Goal: Transaction & Acquisition: Purchase product/service

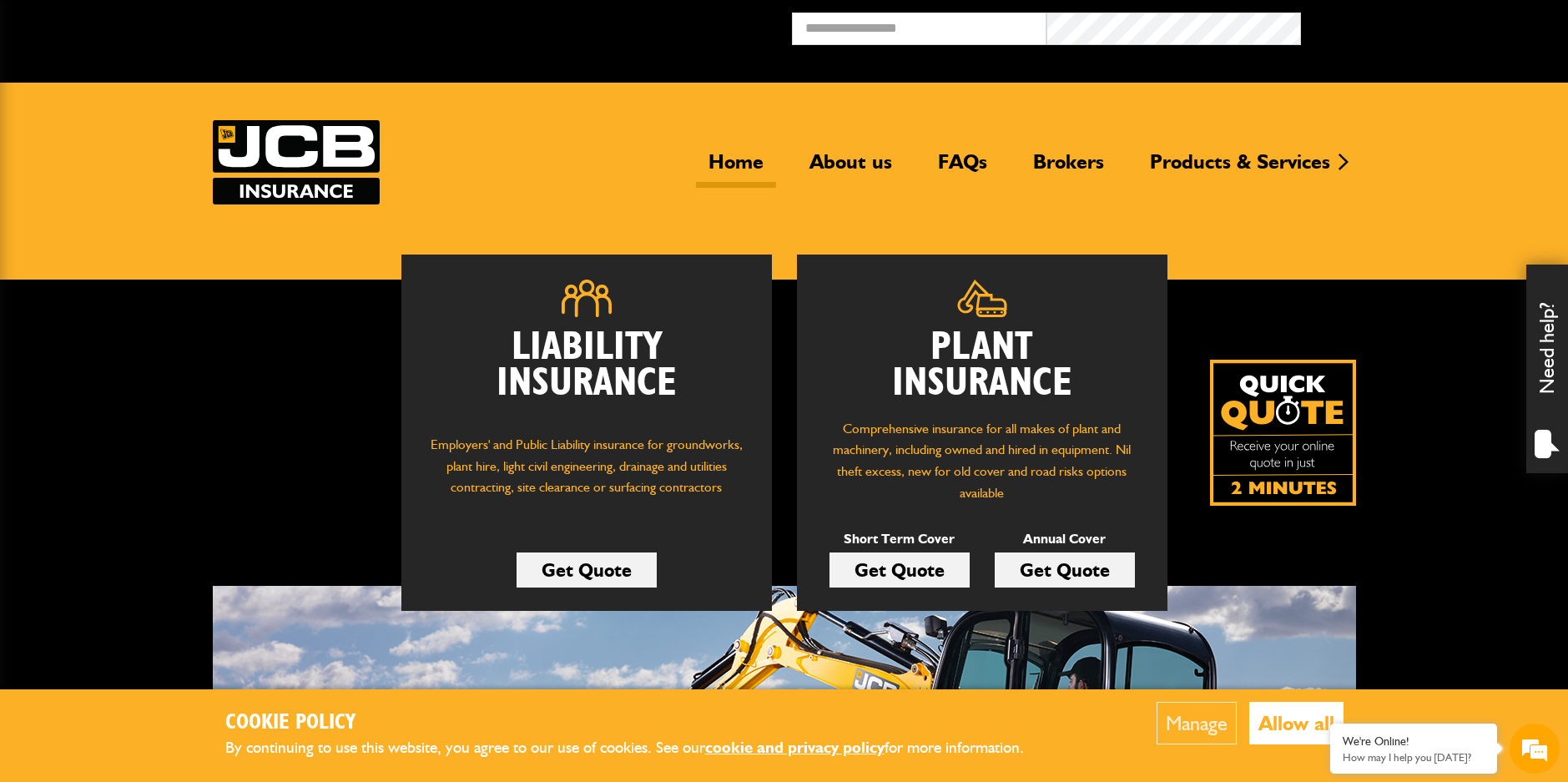
click at [1097, 578] on link "Get Quote" at bounding box center [1064, 570] width 140 height 35
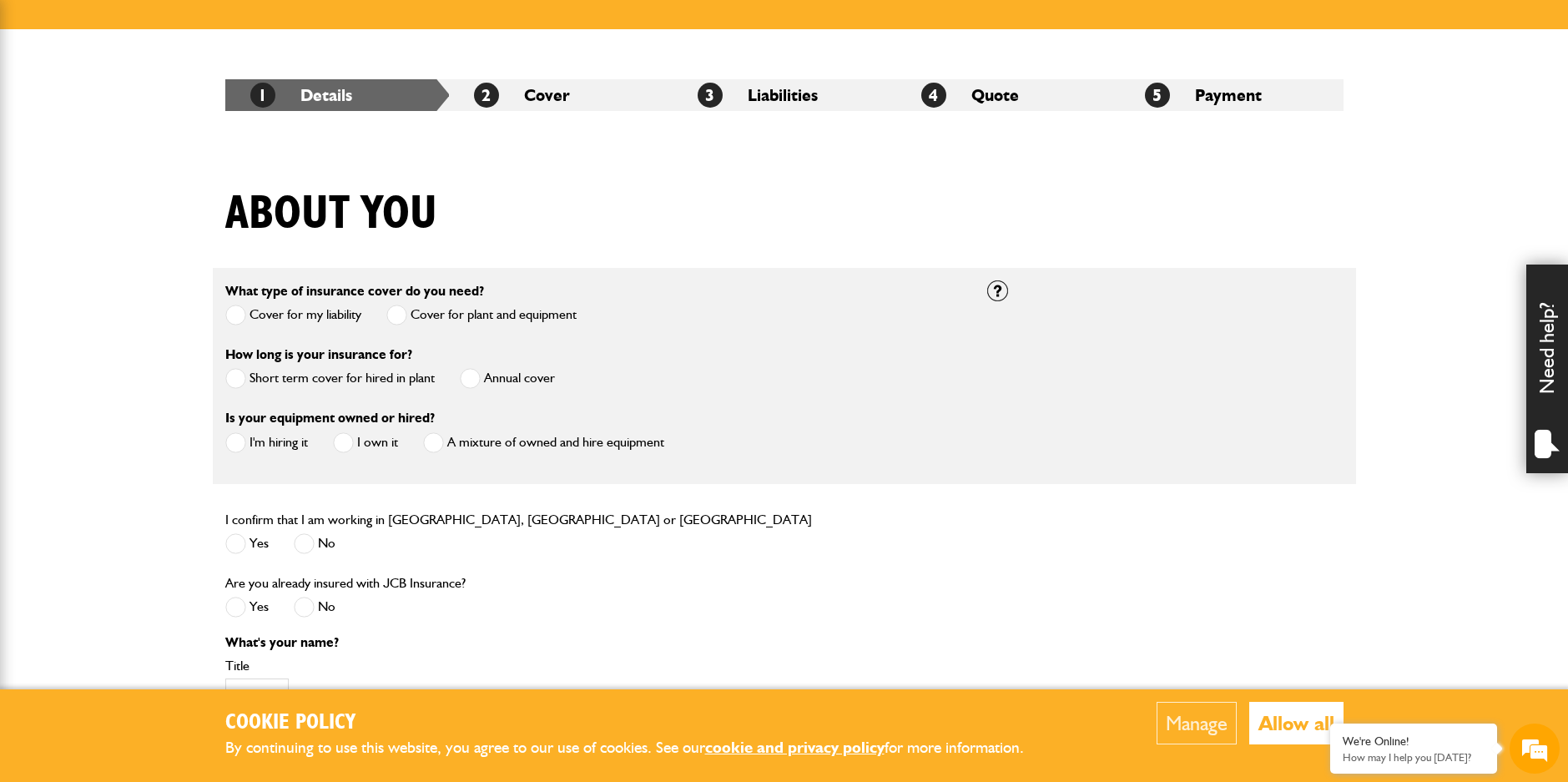
scroll to position [334, 0]
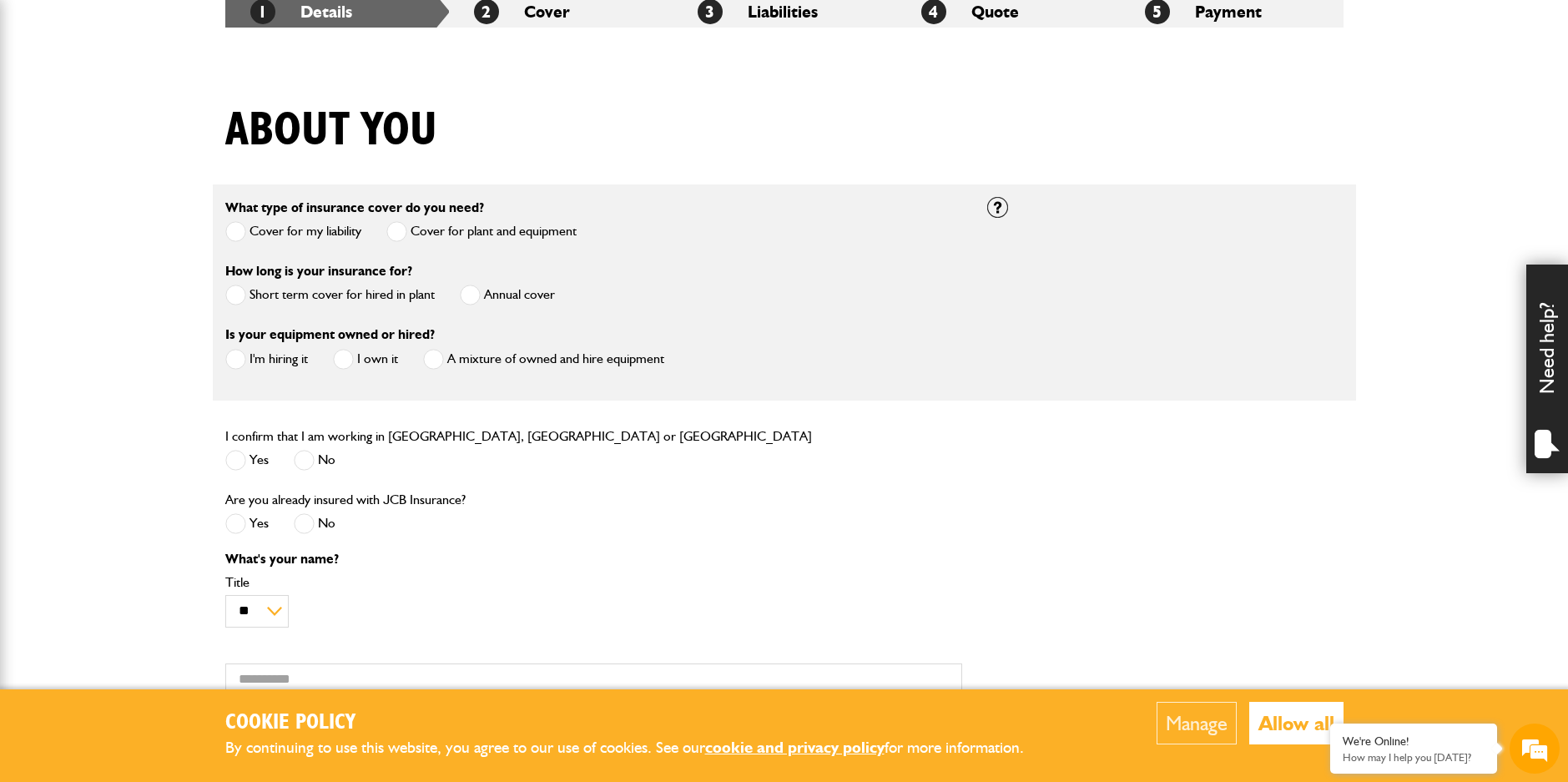
click at [477, 294] on span at bounding box center [470, 295] width 21 height 21
click at [231, 365] on span at bounding box center [235, 359] width 21 height 21
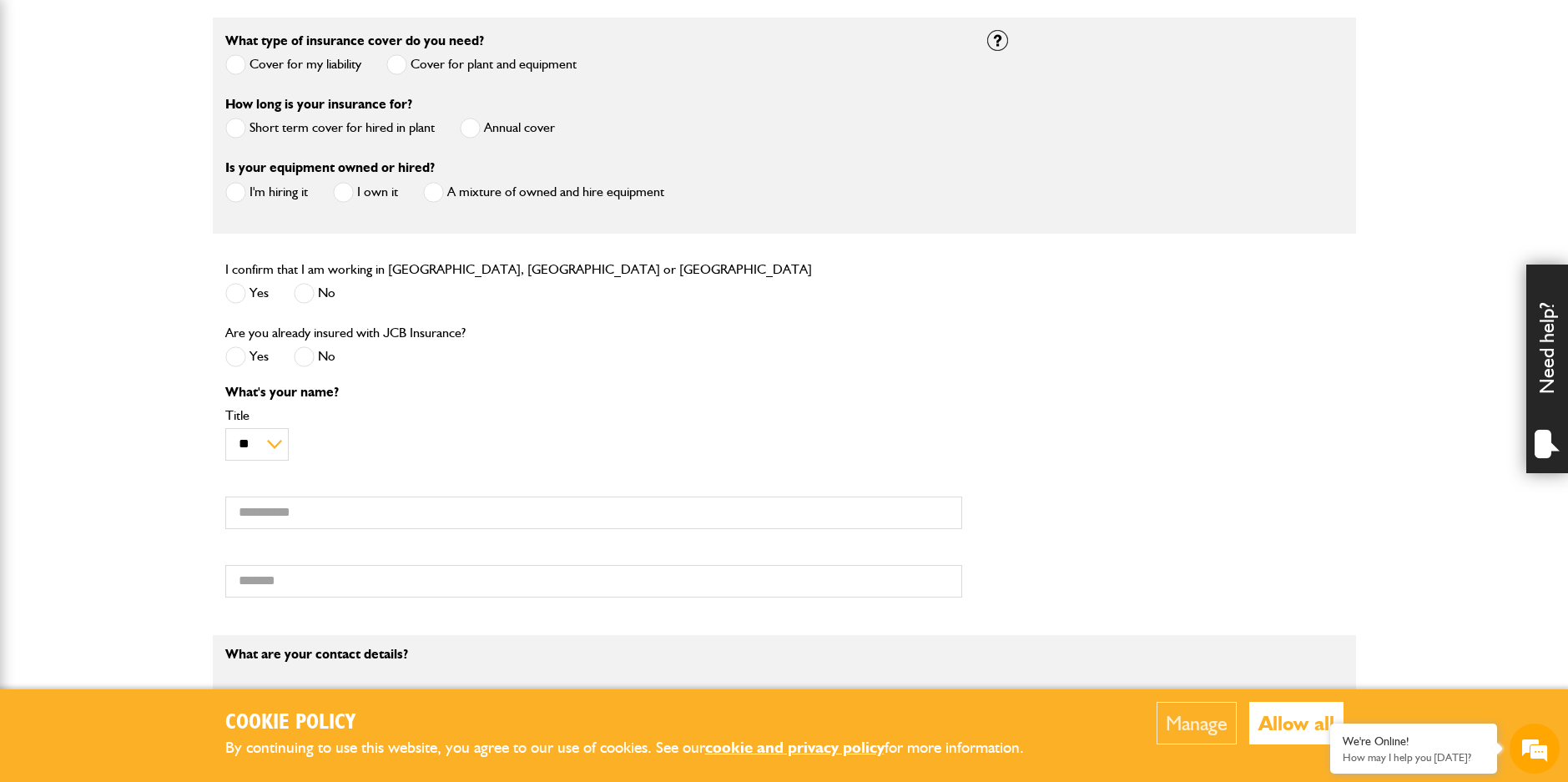
scroll to position [0, 0]
click at [243, 303] on span at bounding box center [235, 293] width 21 height 21
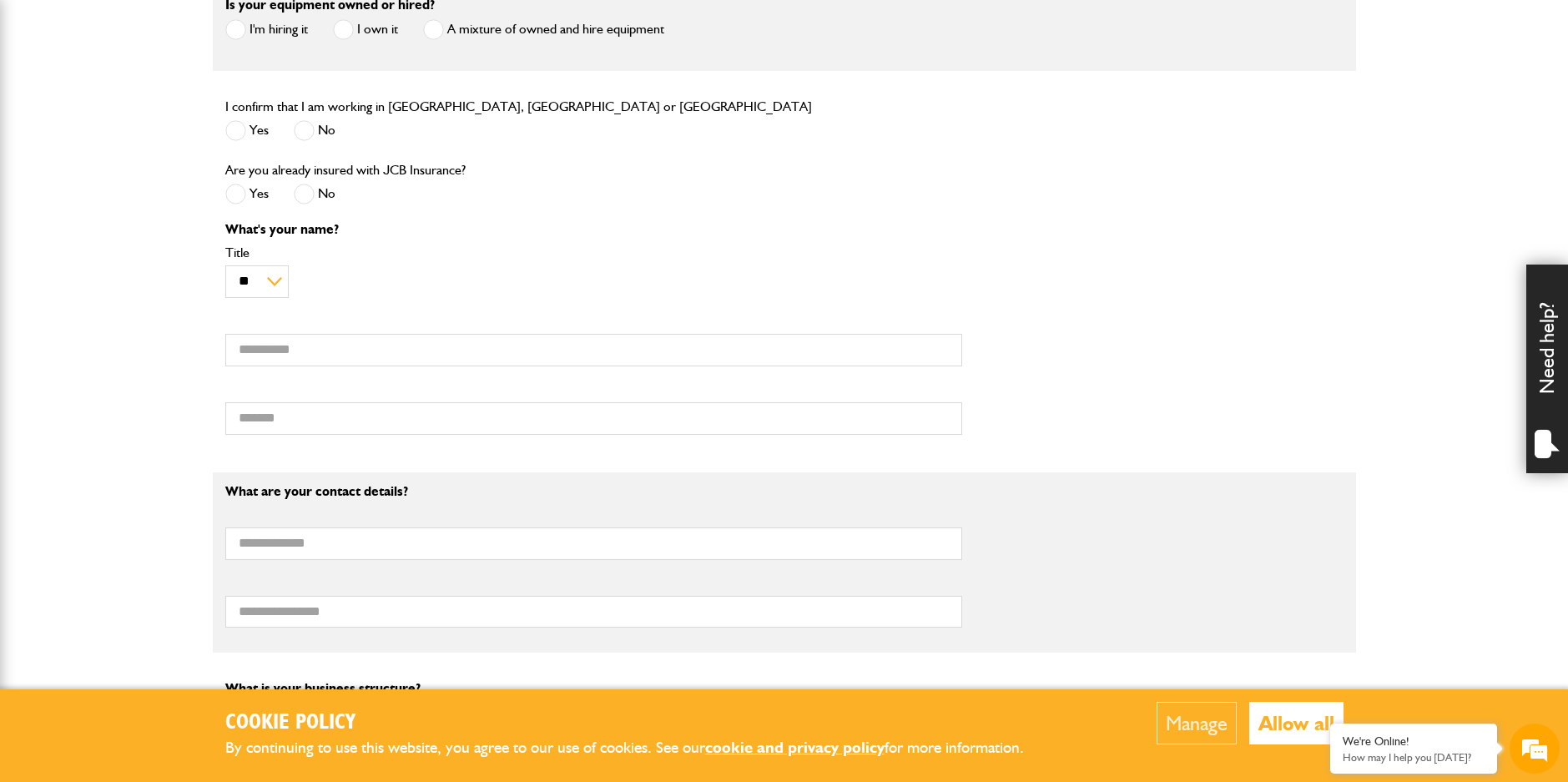
scroll to position [668, 0]
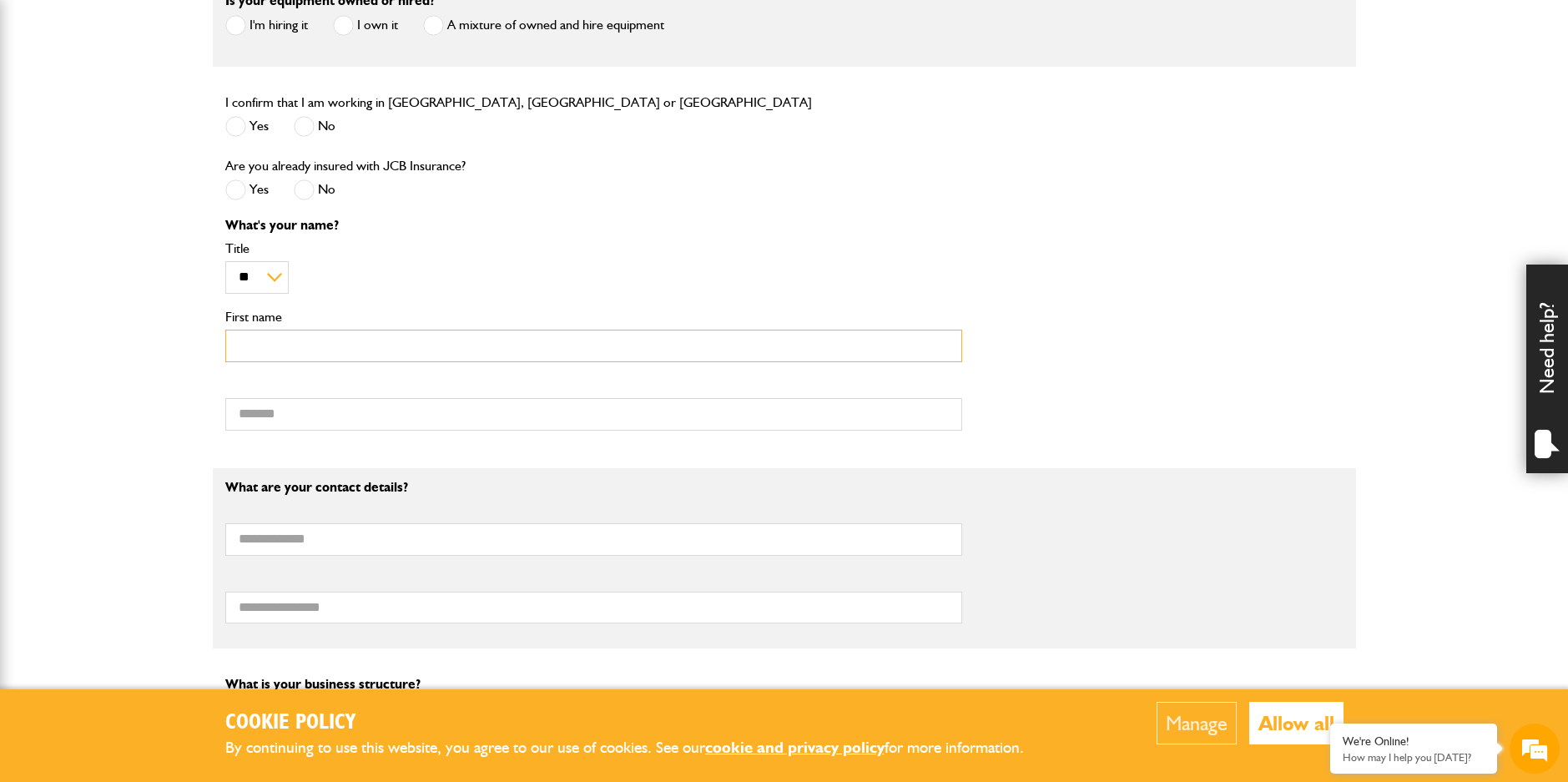
click at [254, 347] on input "First name" at bounding box center [593, 346] width 737 height 33
type input "*****"
type input "*********"
type input "**********"
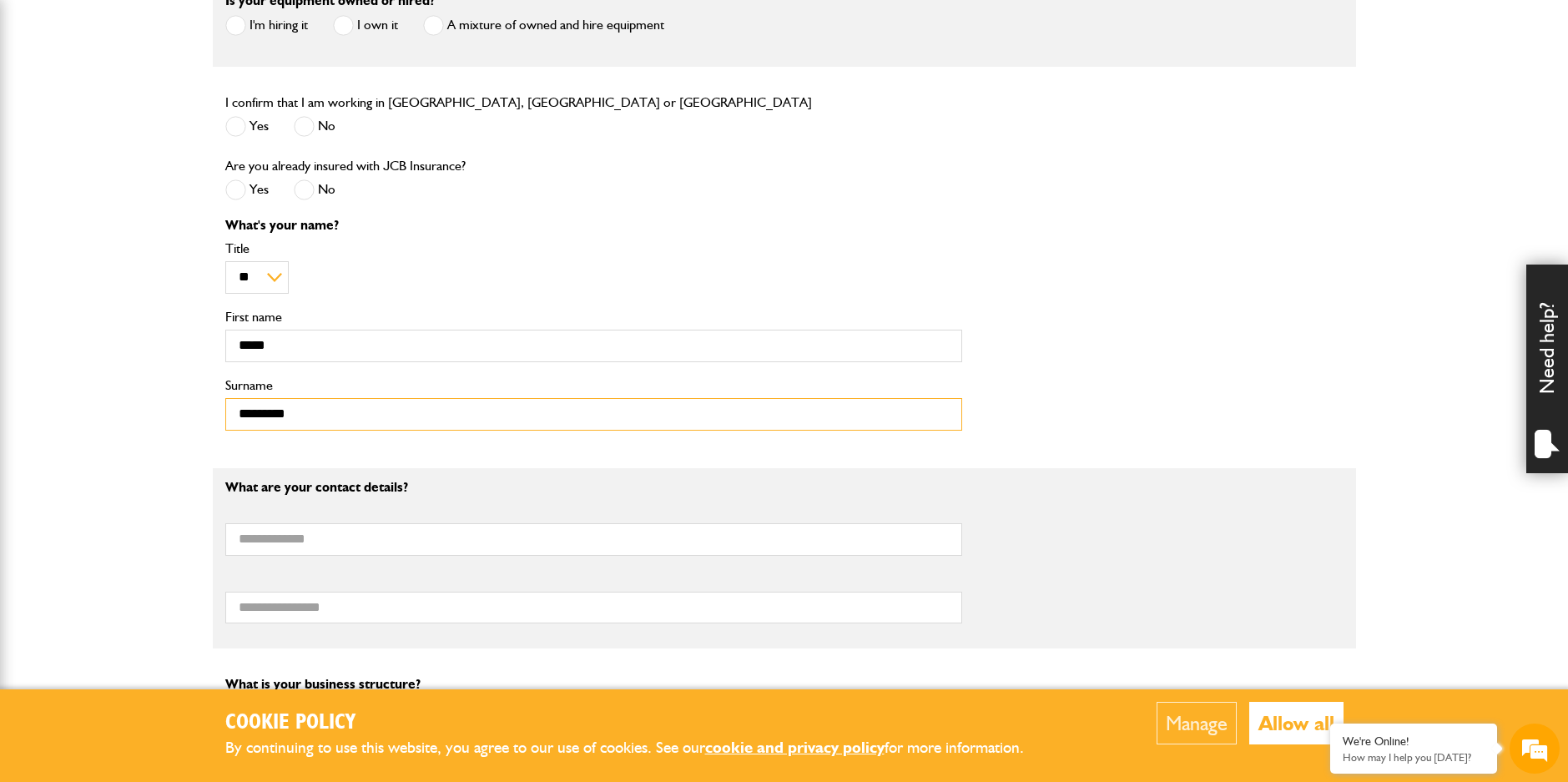
type input "**********"
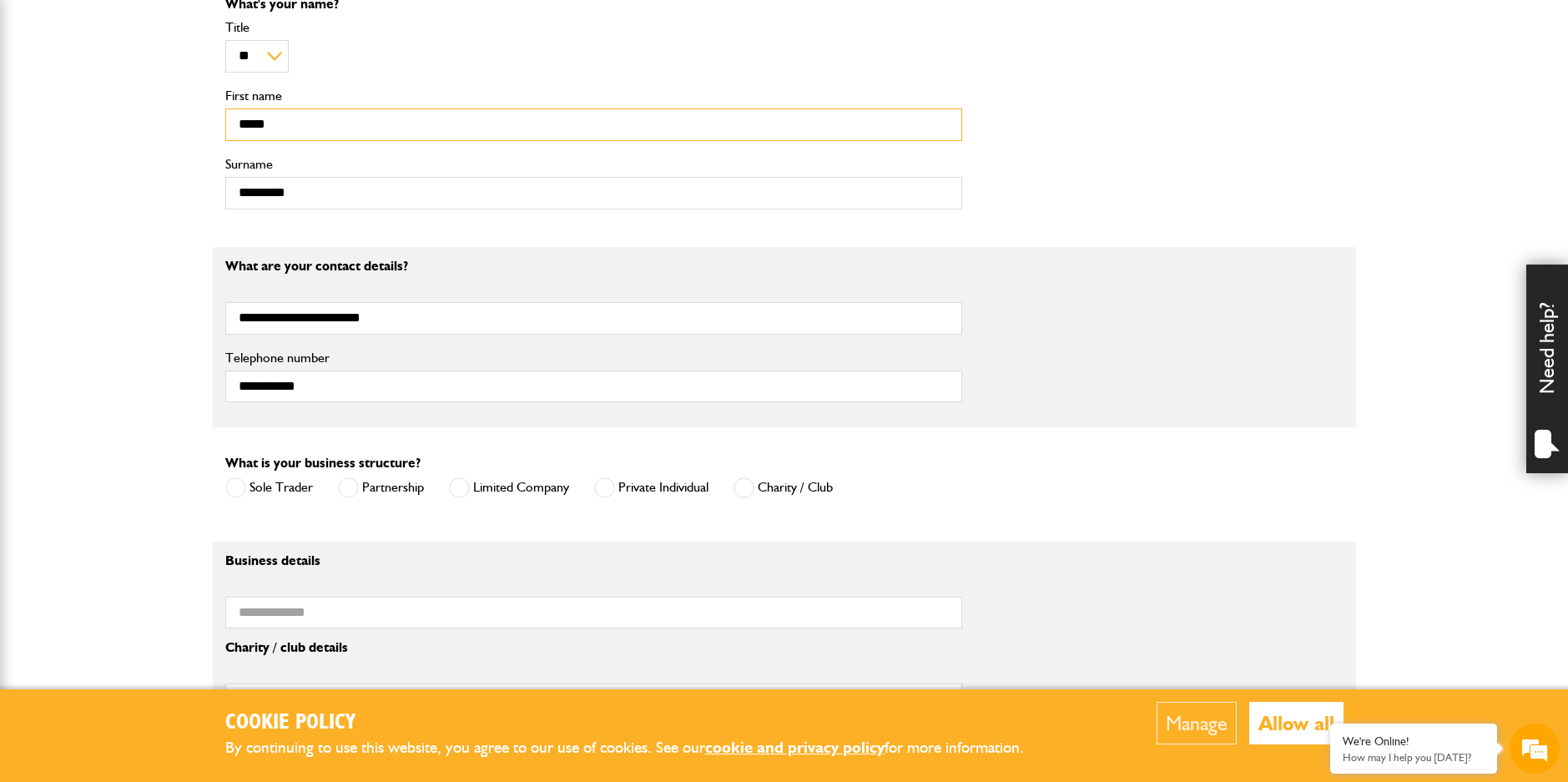
scroll to position [919, 0]
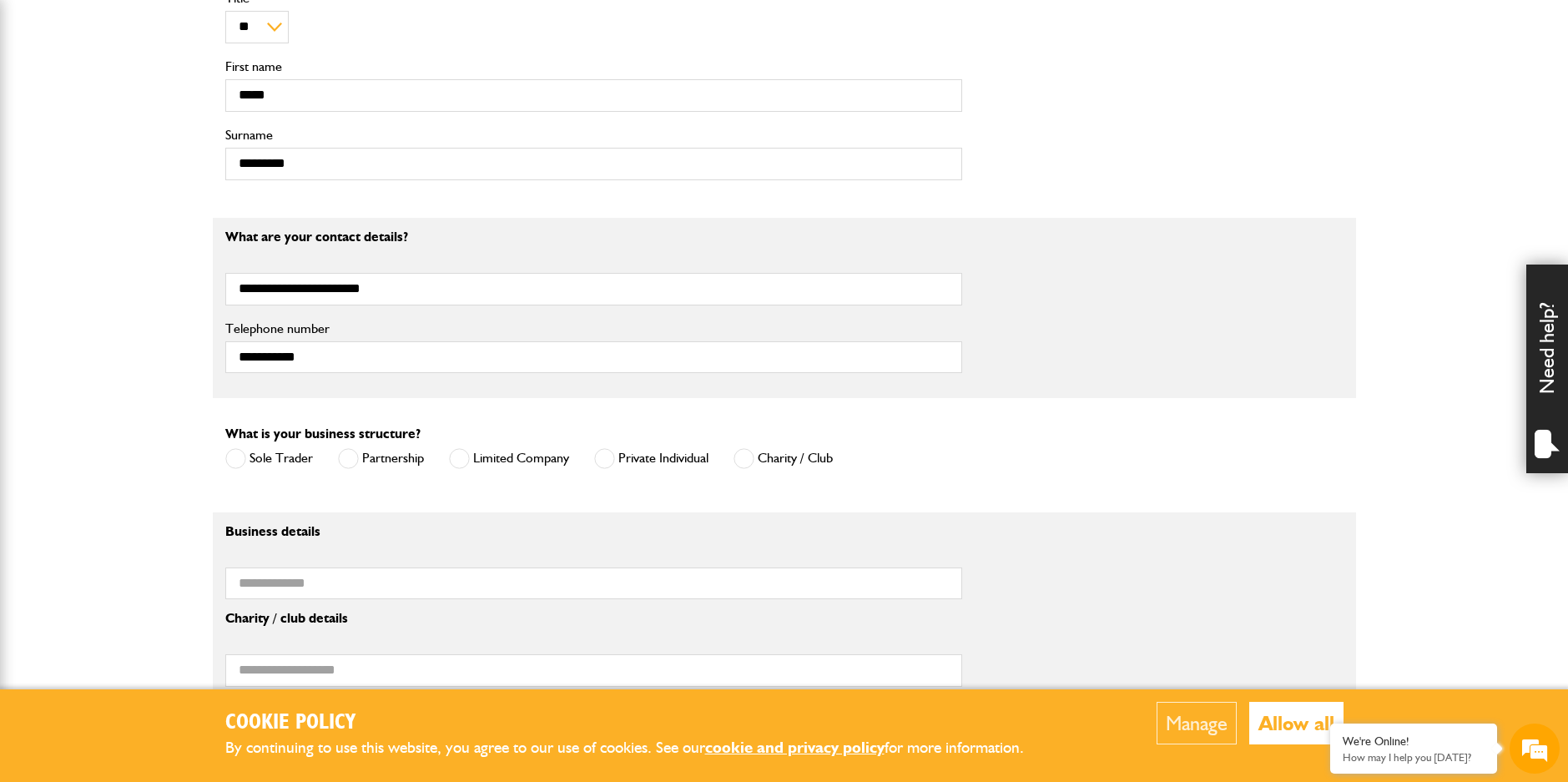
drag, startPoint x: 473, startPoint y: 466, endPoint x: 458, endPoint y: 463, distance: 15.3
click at [471, 465] on label "Limited Company" at bounding box center [509, 459] width 121 height 21
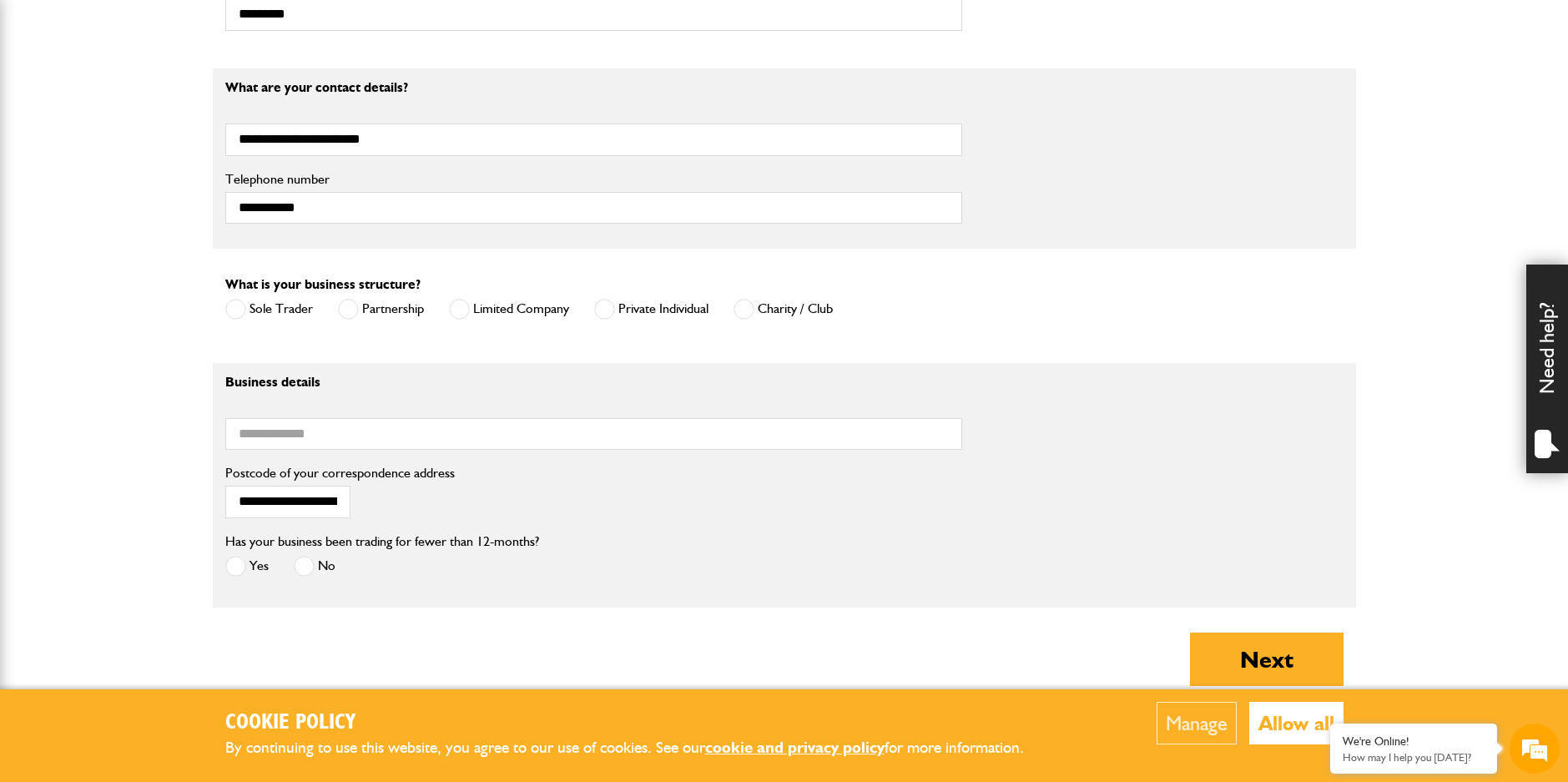
scroll to position [1085, 0]
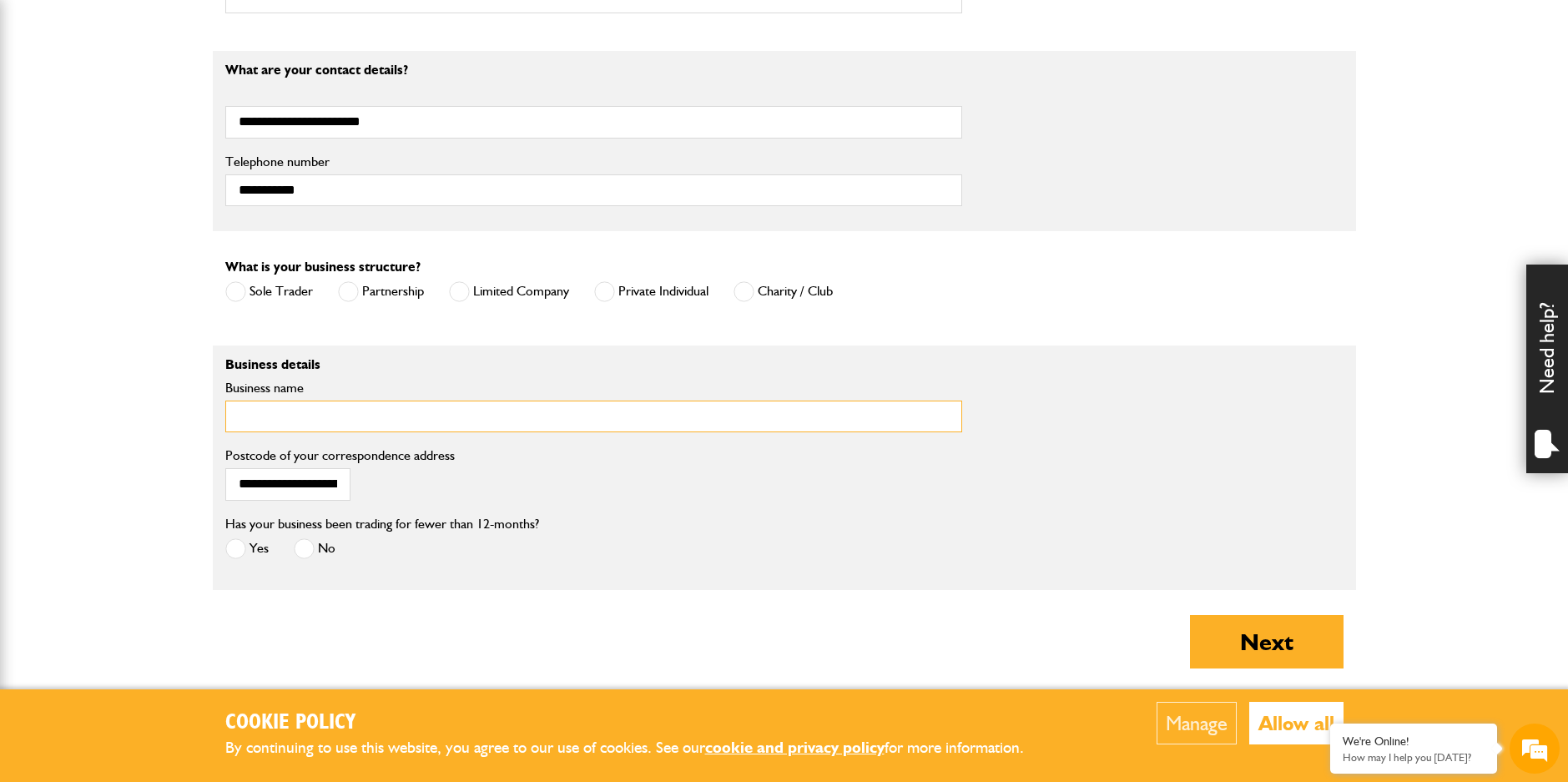
click at [391, 411] on input "Business name" at bounding box center [593, 416] width 737 height 33
type input "**********"
drag, startPoint x: 336, startPoint y: 488, endPoint x: 63, endPoint y: 436, distance: 277.9
click at [63, 436] on body "Cookie Policy By continuing to use this website, you agree to our use of cookie…" at bounding box center [784, 41] width 1568 height 2255
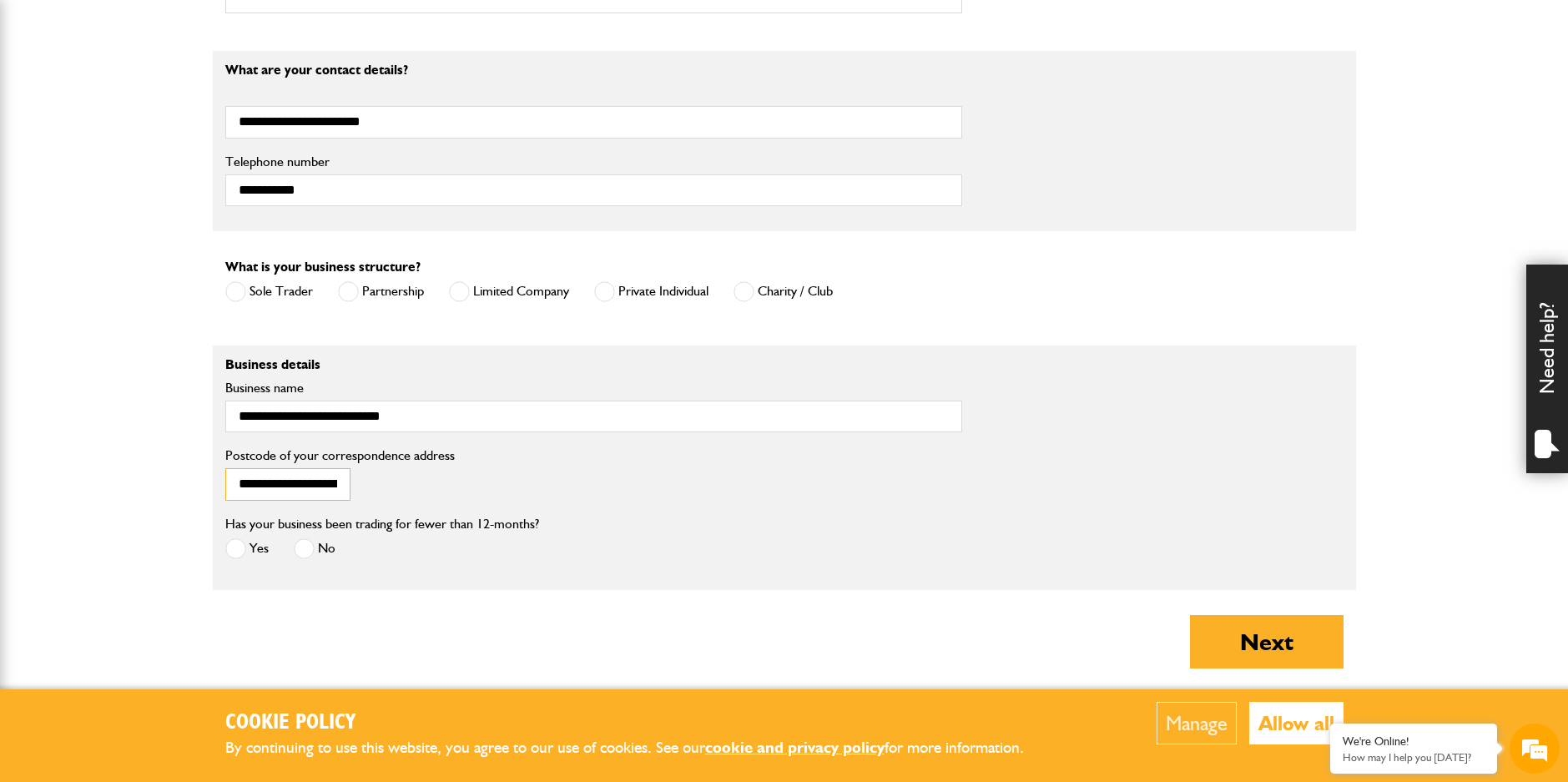
type input "********"
drag, startPoint x: 314, startPoint y: 491, endPoint x: -19, endPoint y: 401, distance: 344.9
click at [0, 401] on html "Cookie Policy By continuing to use this website, you agree to our use of cookie…" at bounding box center [784, 41] width 1568 height 2255
type input "*******"
click at [311, 549] on span at bounding box center [304, 549] width 21 height 21
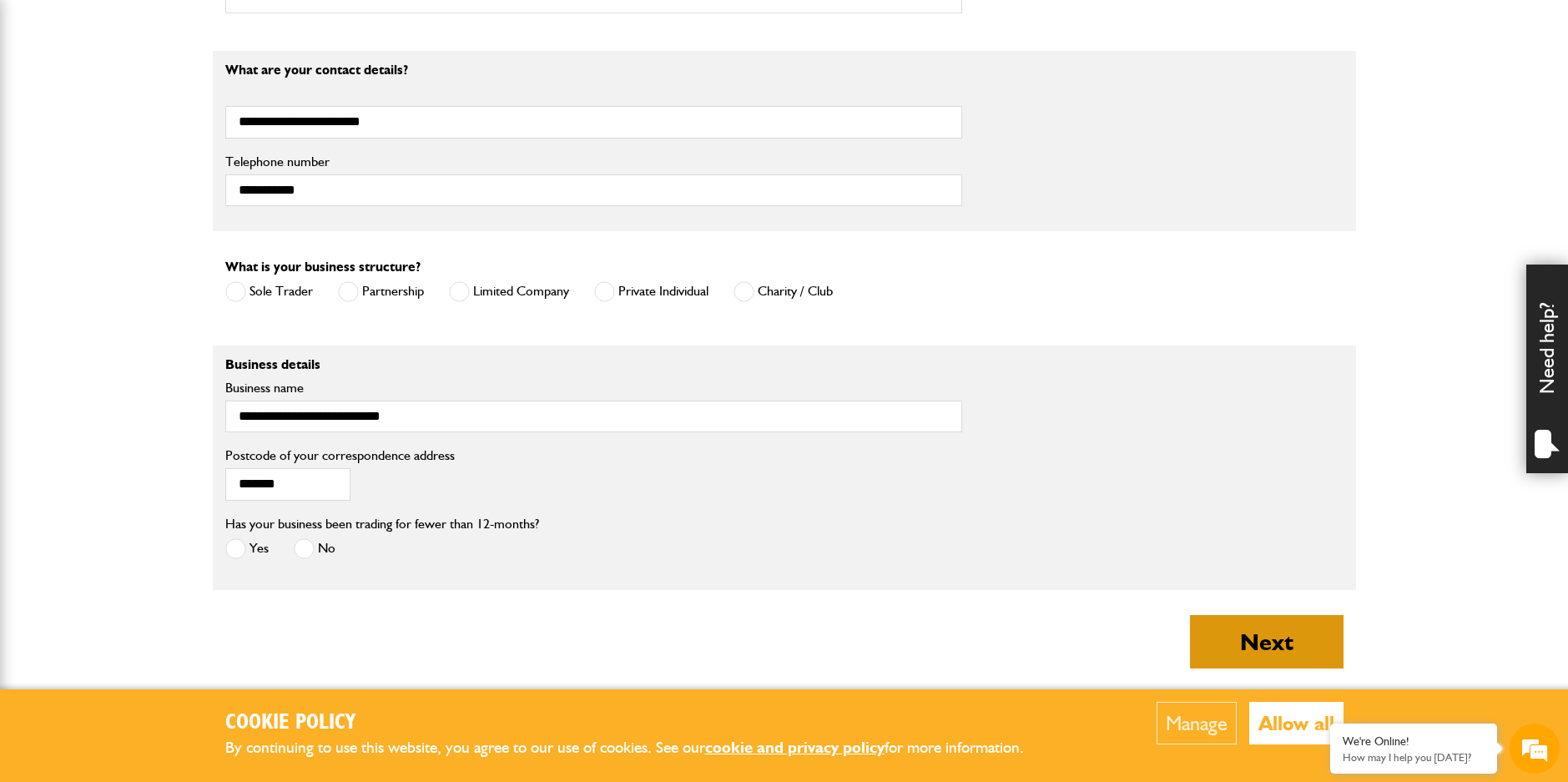
click at [1267, 660] on button "Next" at bounding box center [1267, 642] width 154 height 54
type input "*****"
type input "**********"
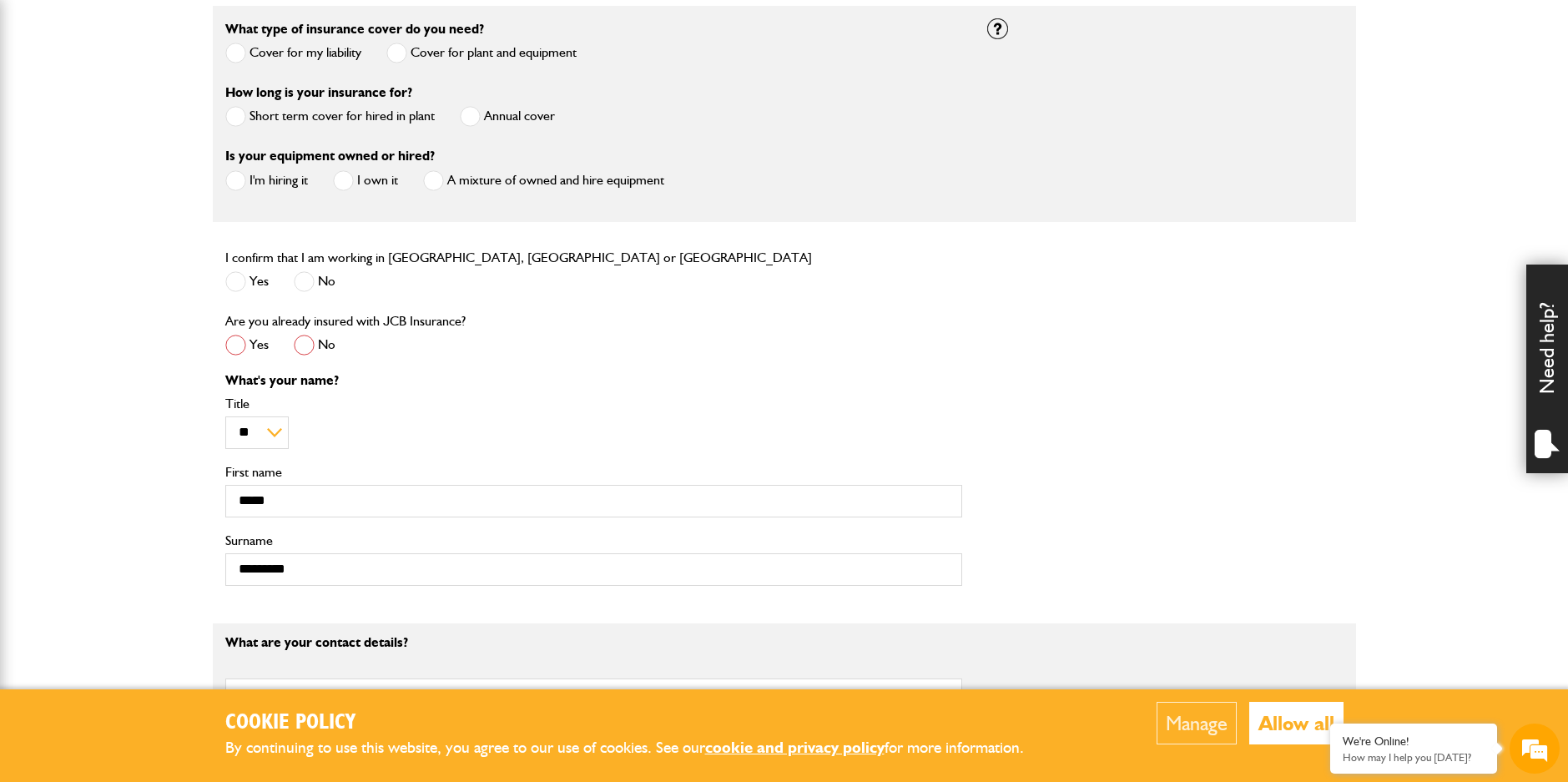
scroll to position [584, 0]
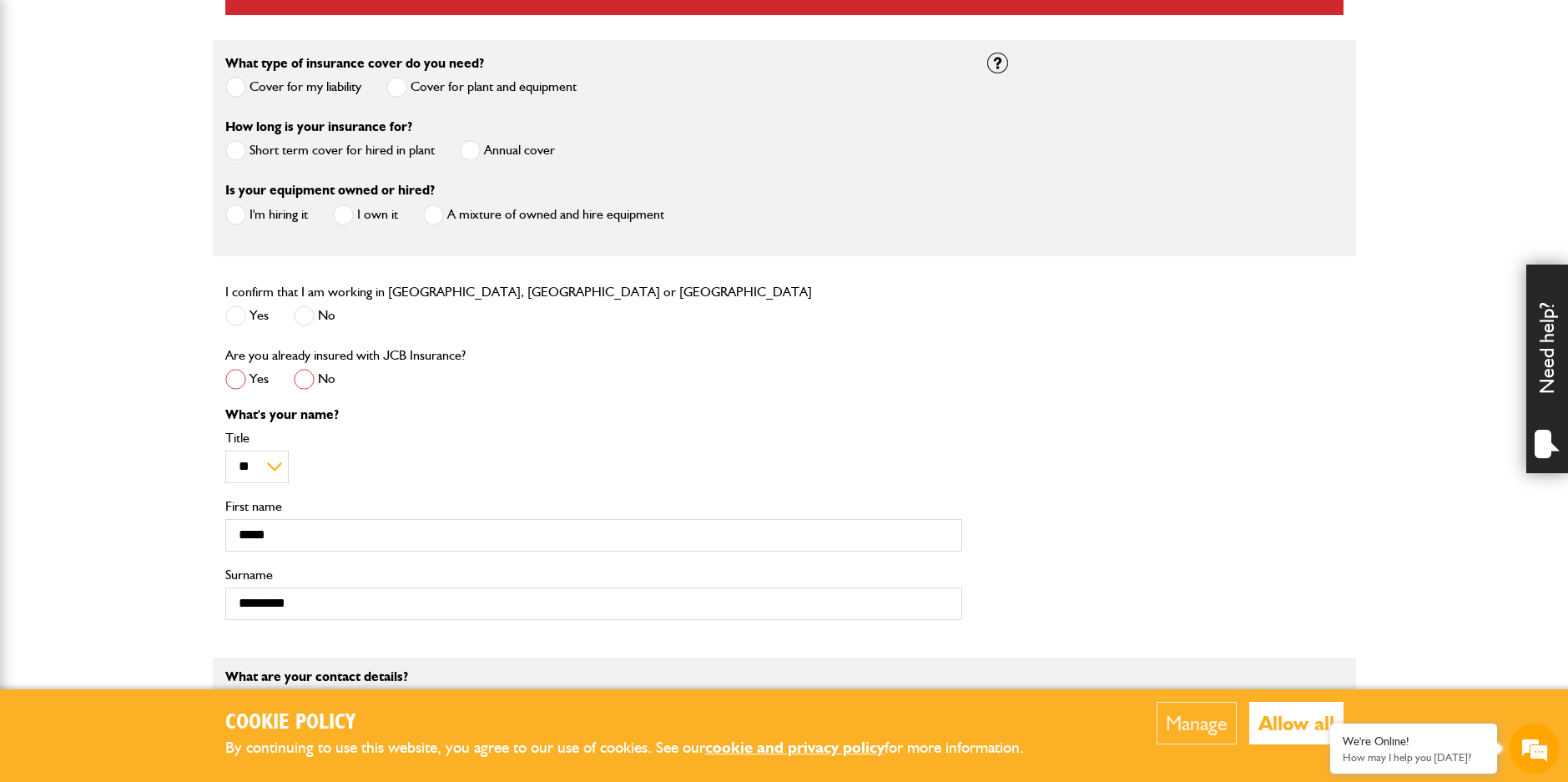
click at [311, 377] on span at bounding box center [304, 380] width 21 height 21
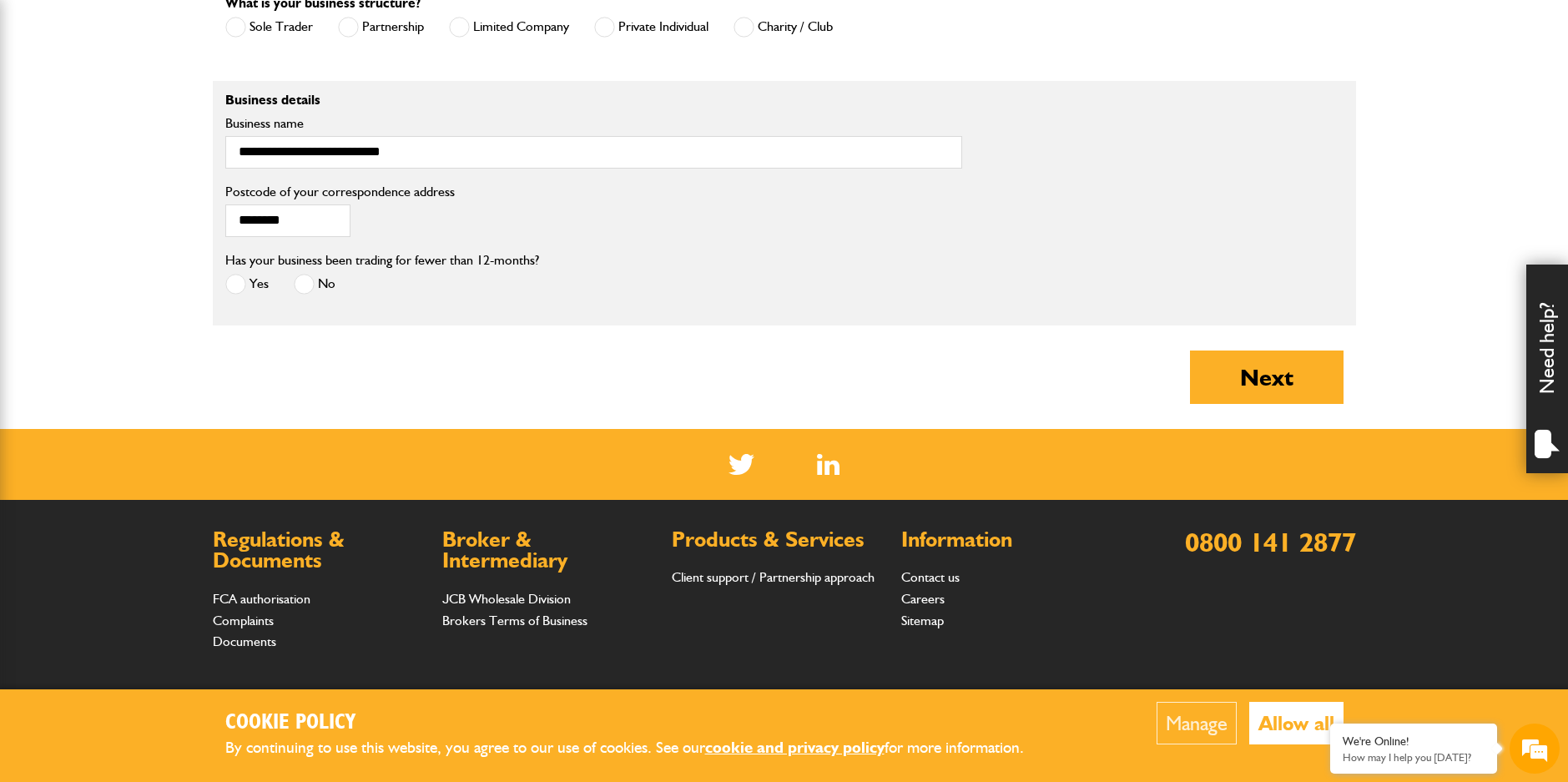
scroll to position [1503, 0]
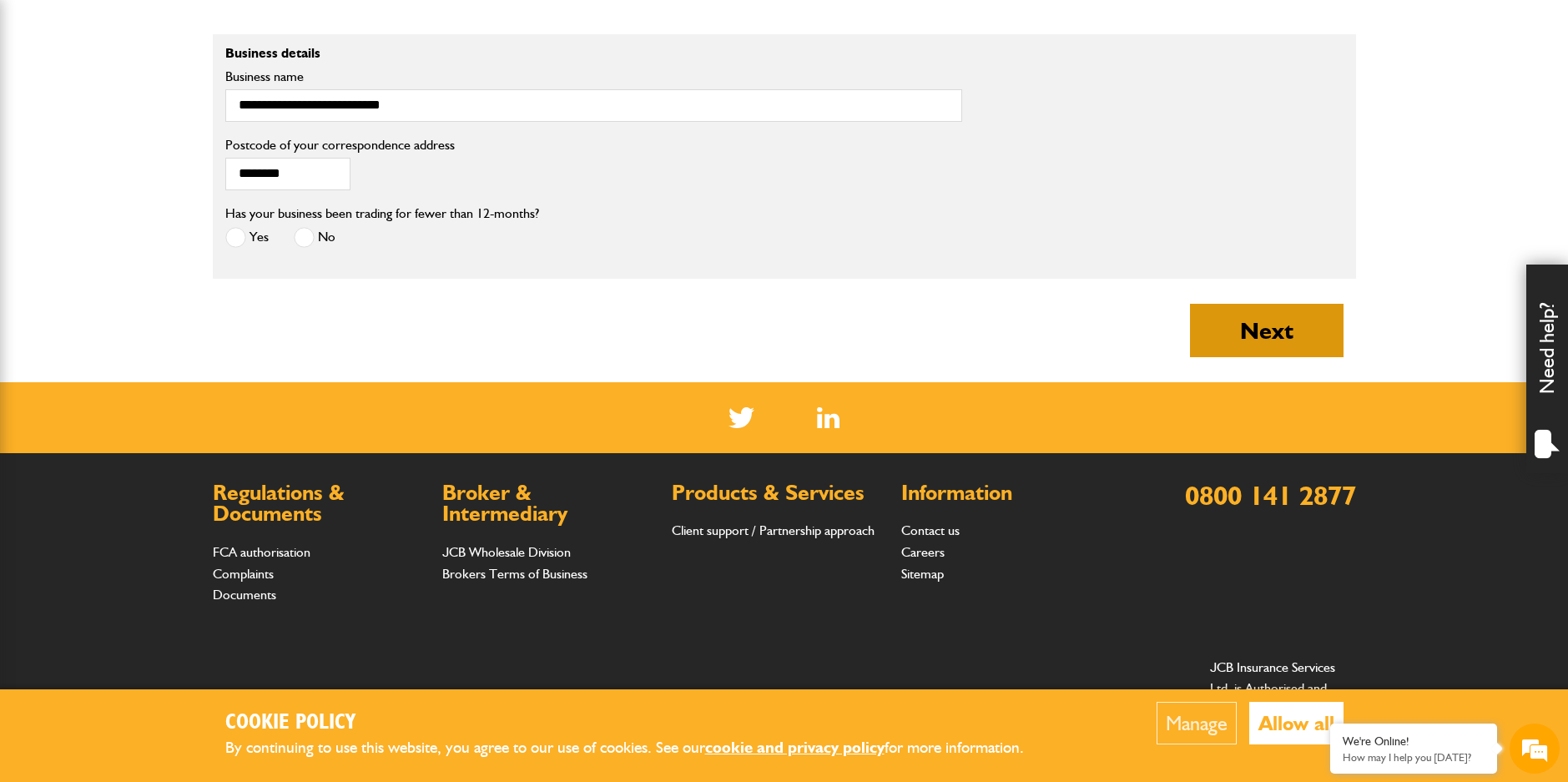
click at [1280, 341] on button "Next" at bounding box center [1267, 331] width 154 height 54
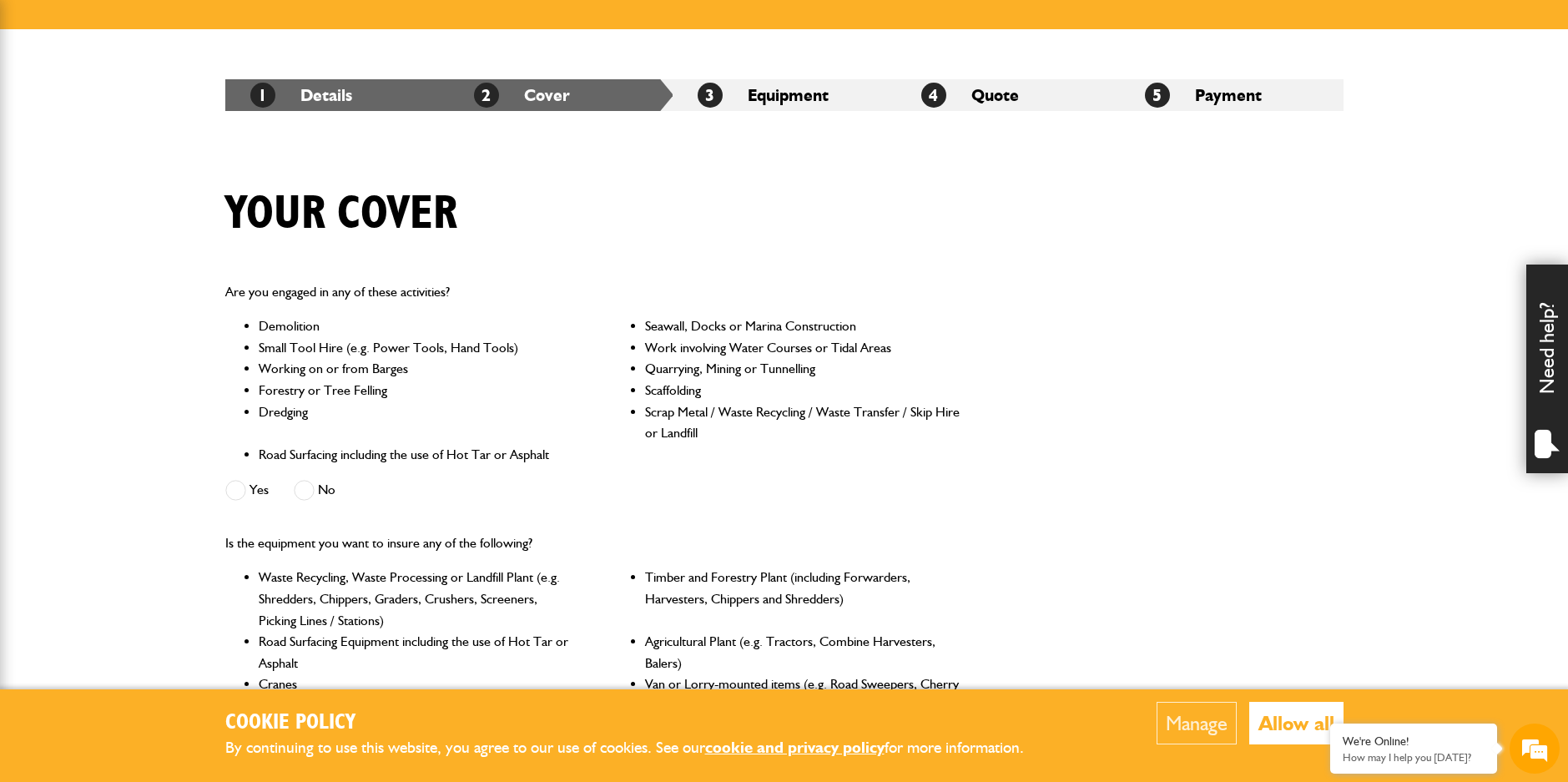
click at [242, 496] on span at bounding box center [235, 491] width 21 height 21
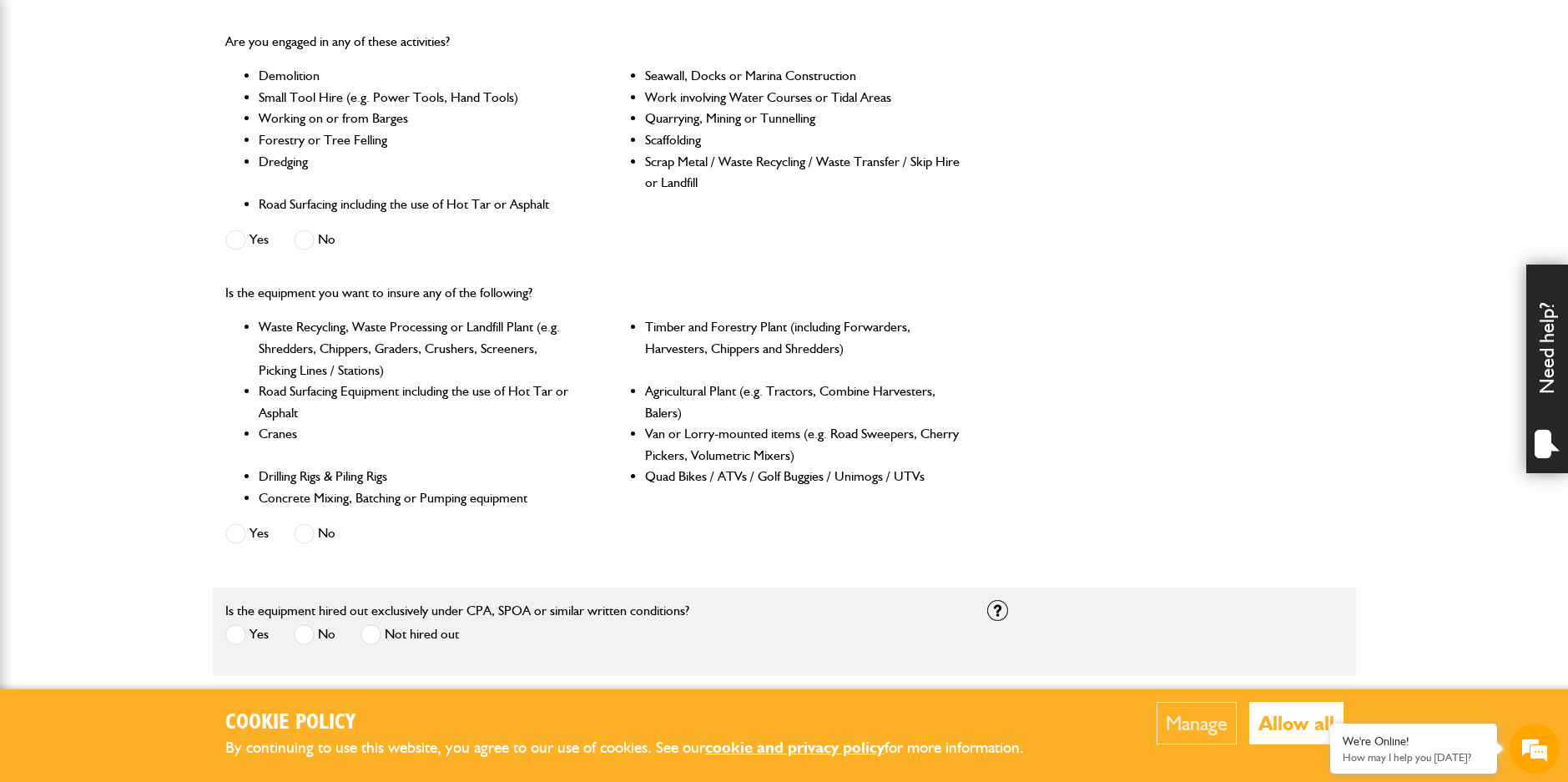
scroll to position [584, 0]
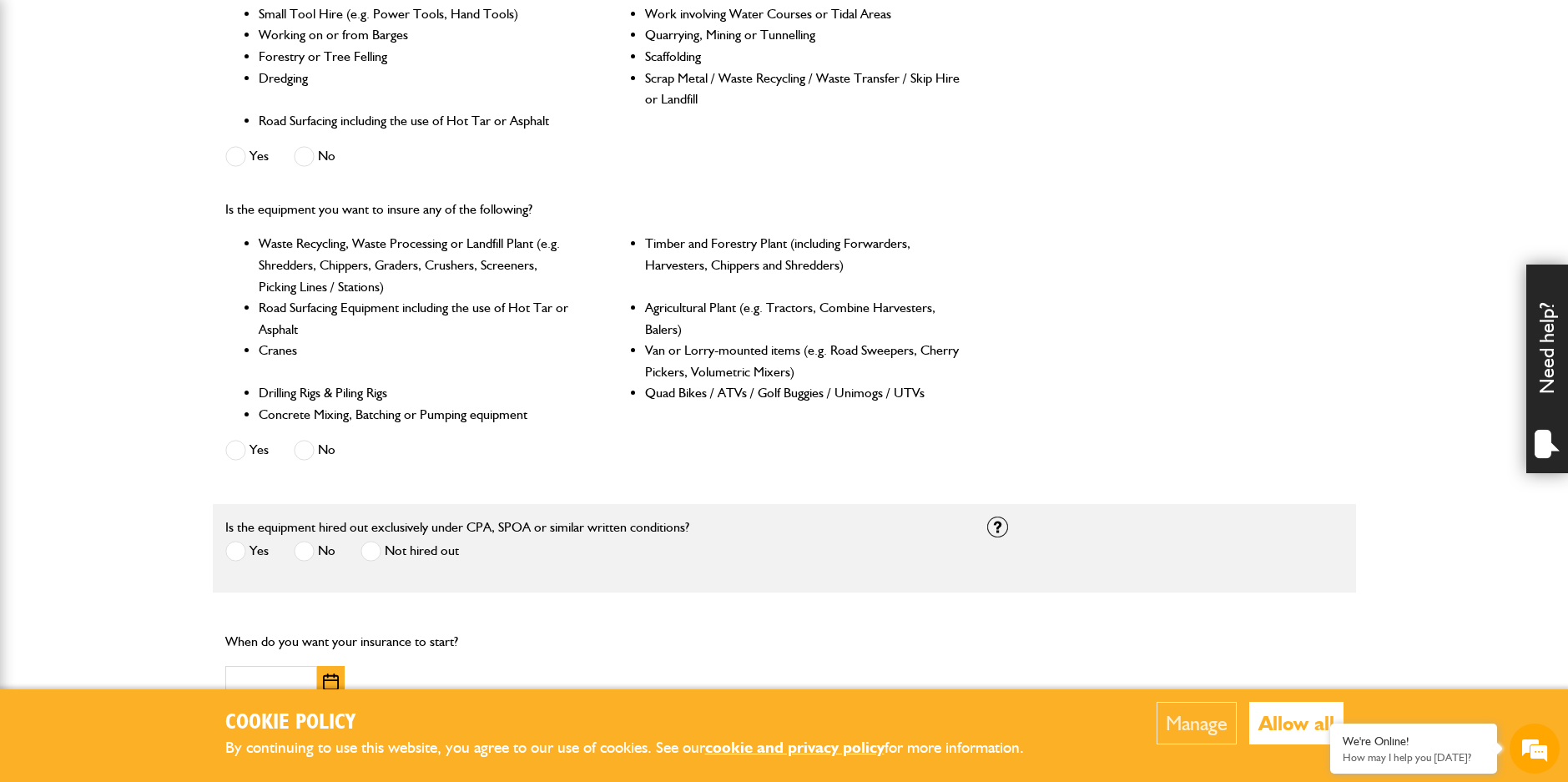
click at [312, 446] on span at bounding box center [304, 450] width 21 height 21
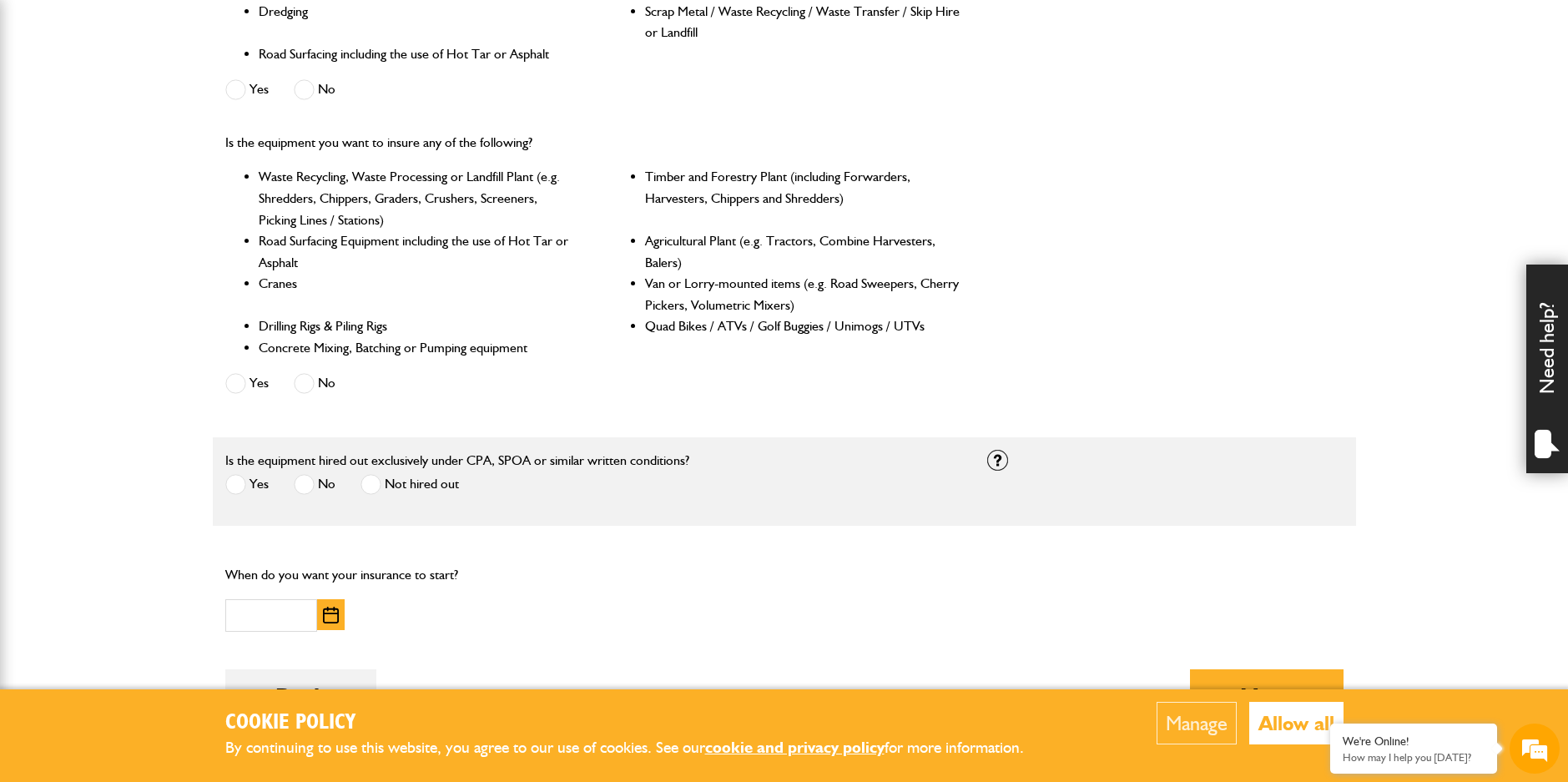
scroll to position [752, 0]
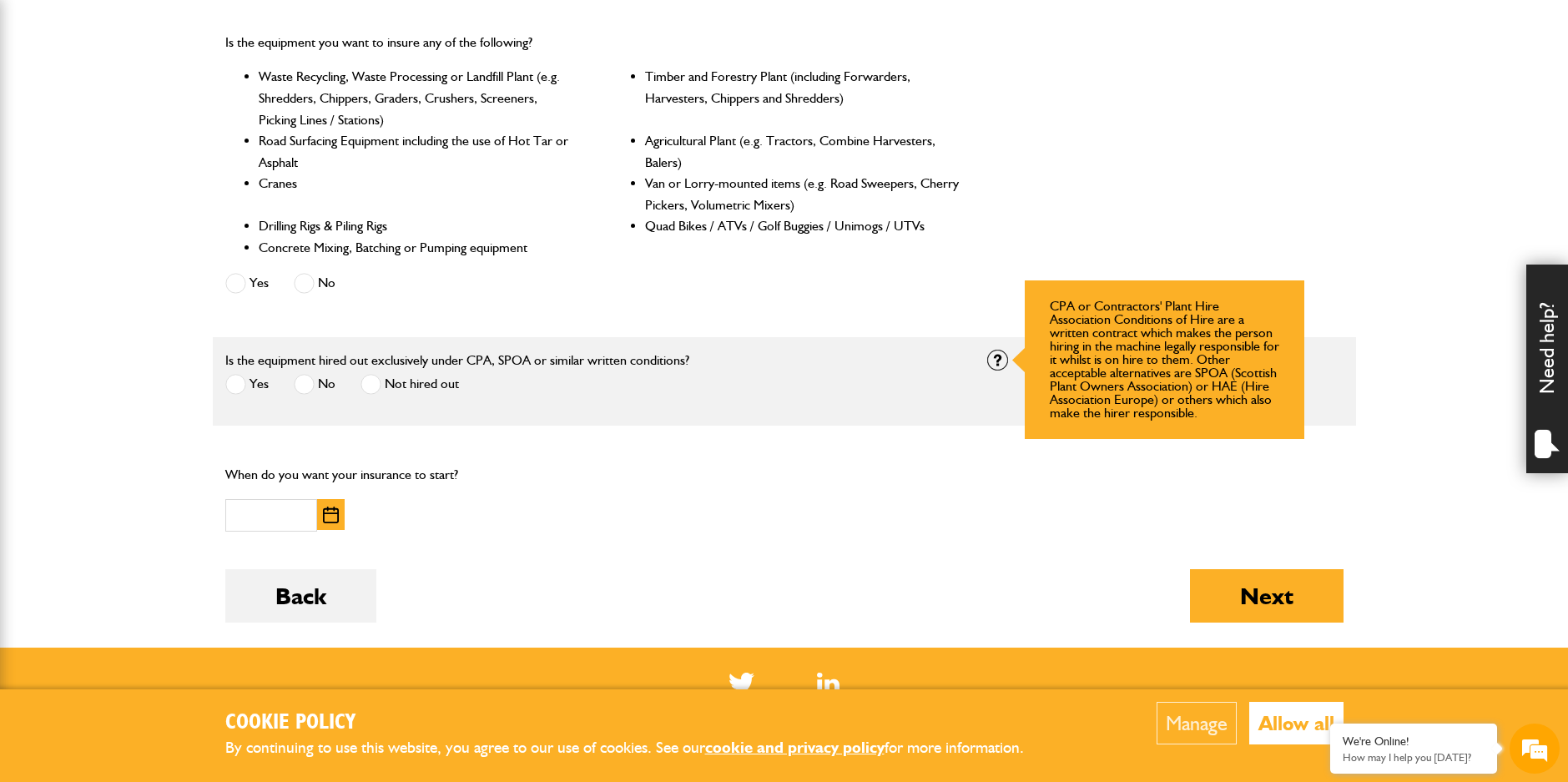
click at [990, 356] on div at bounding box center [997, 360] width 21 height 21
click at [997, 368] on div at bounding box center [997, 360] width 21 height 21
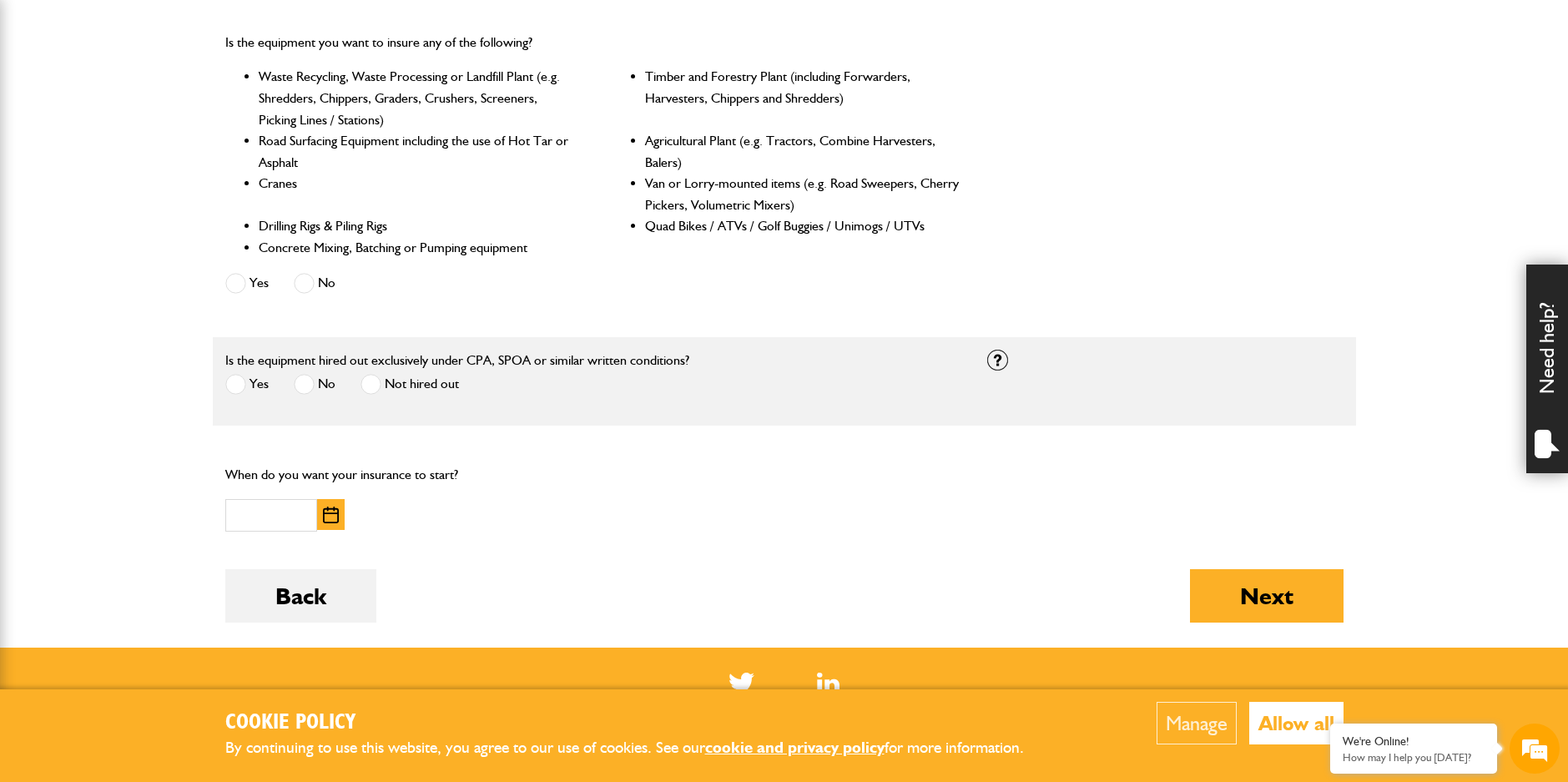
drag, startPoint x: 236, startPoint y: 385, endPoint x: 253, endPoint y: 380, distance: 17.7
click at [236, 385] on span at bounding box center [235, 384] width 21 height 21
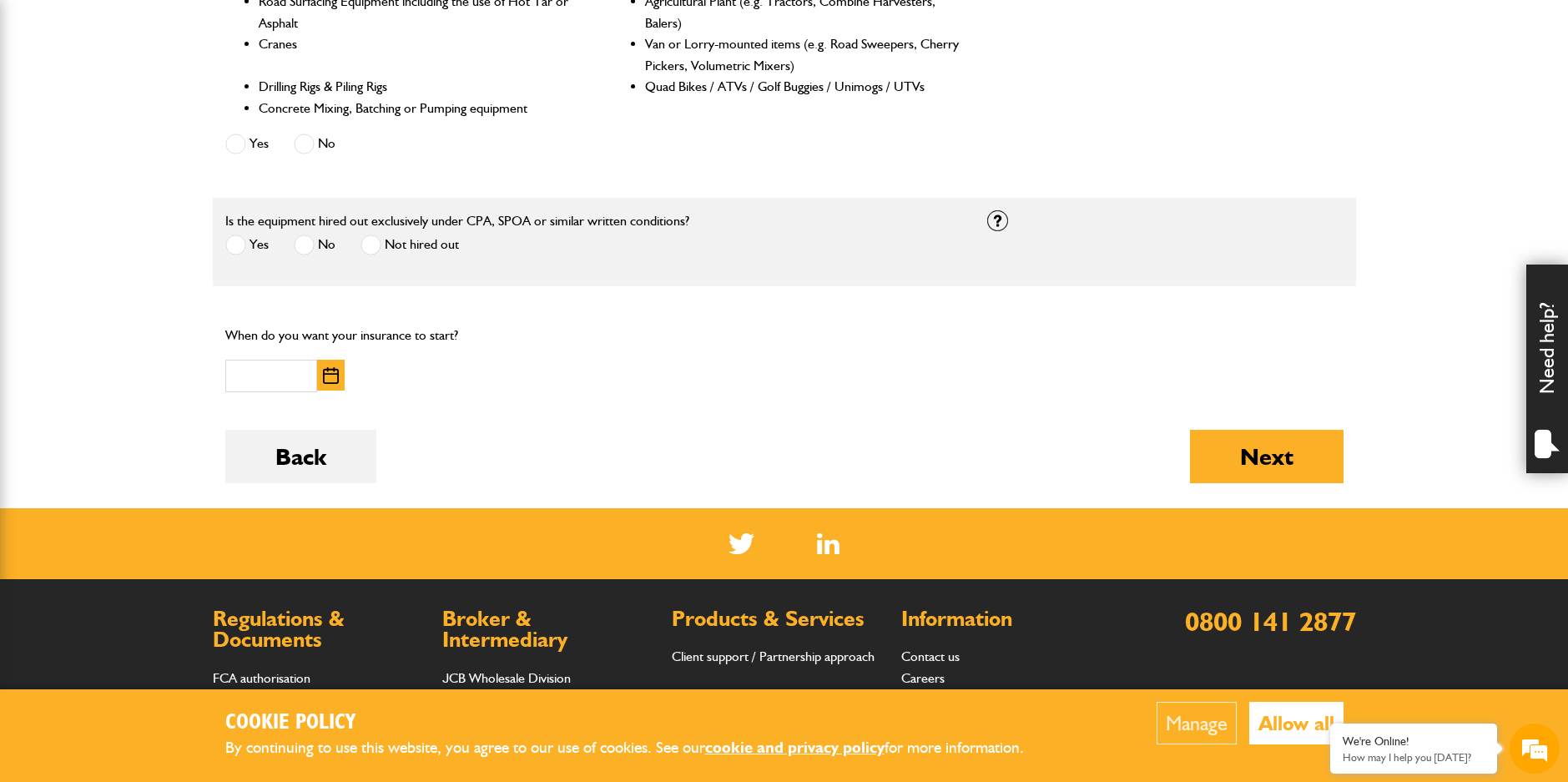
scroll to position [919, 0]
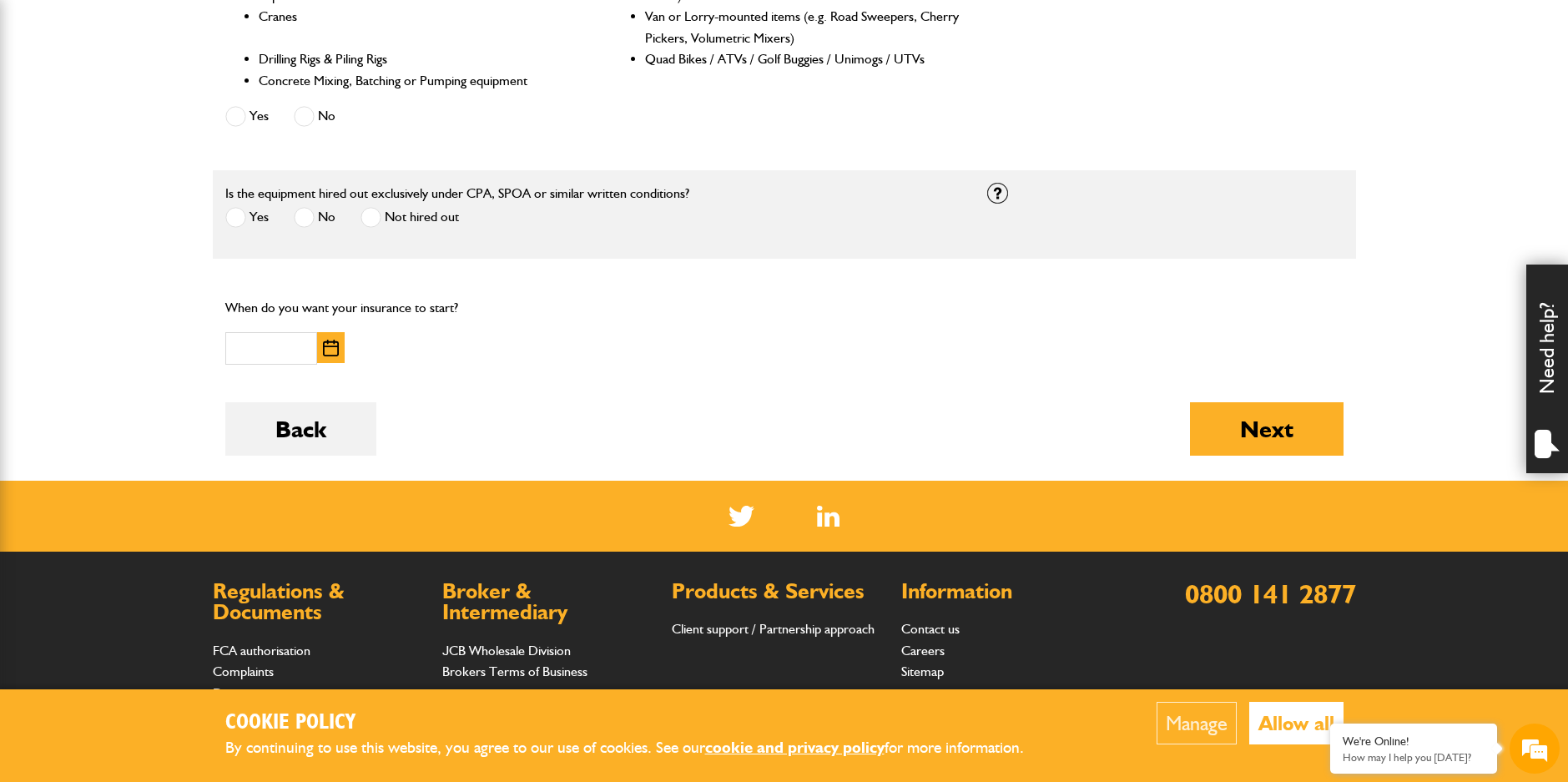
click at [332, 361] on button "button" at bounding box center [331, 348] width 27 height 31
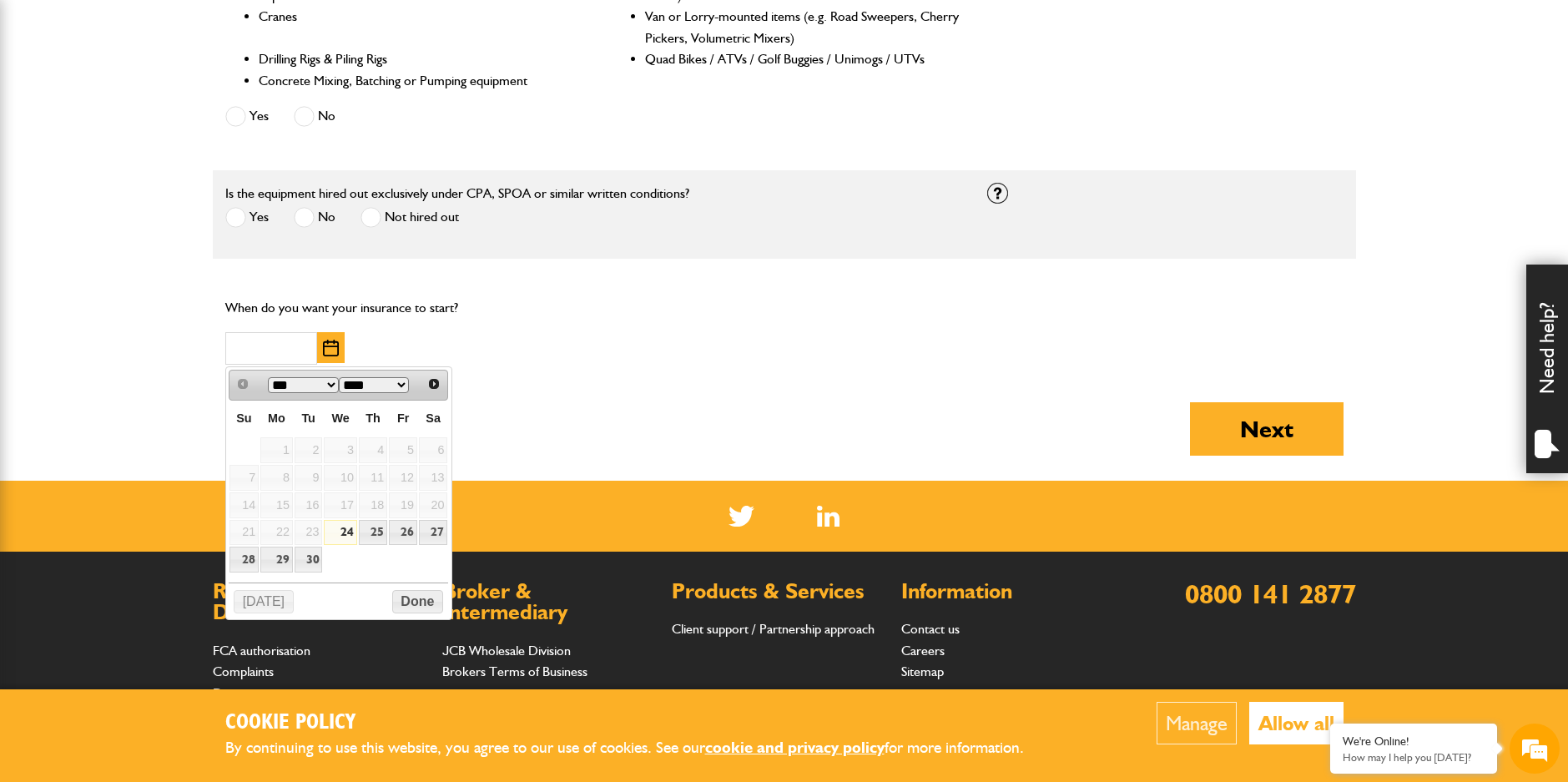
click at [349, 529] on link "24" at bounding box center [340, 532] width 33 height 25
type input "**********"
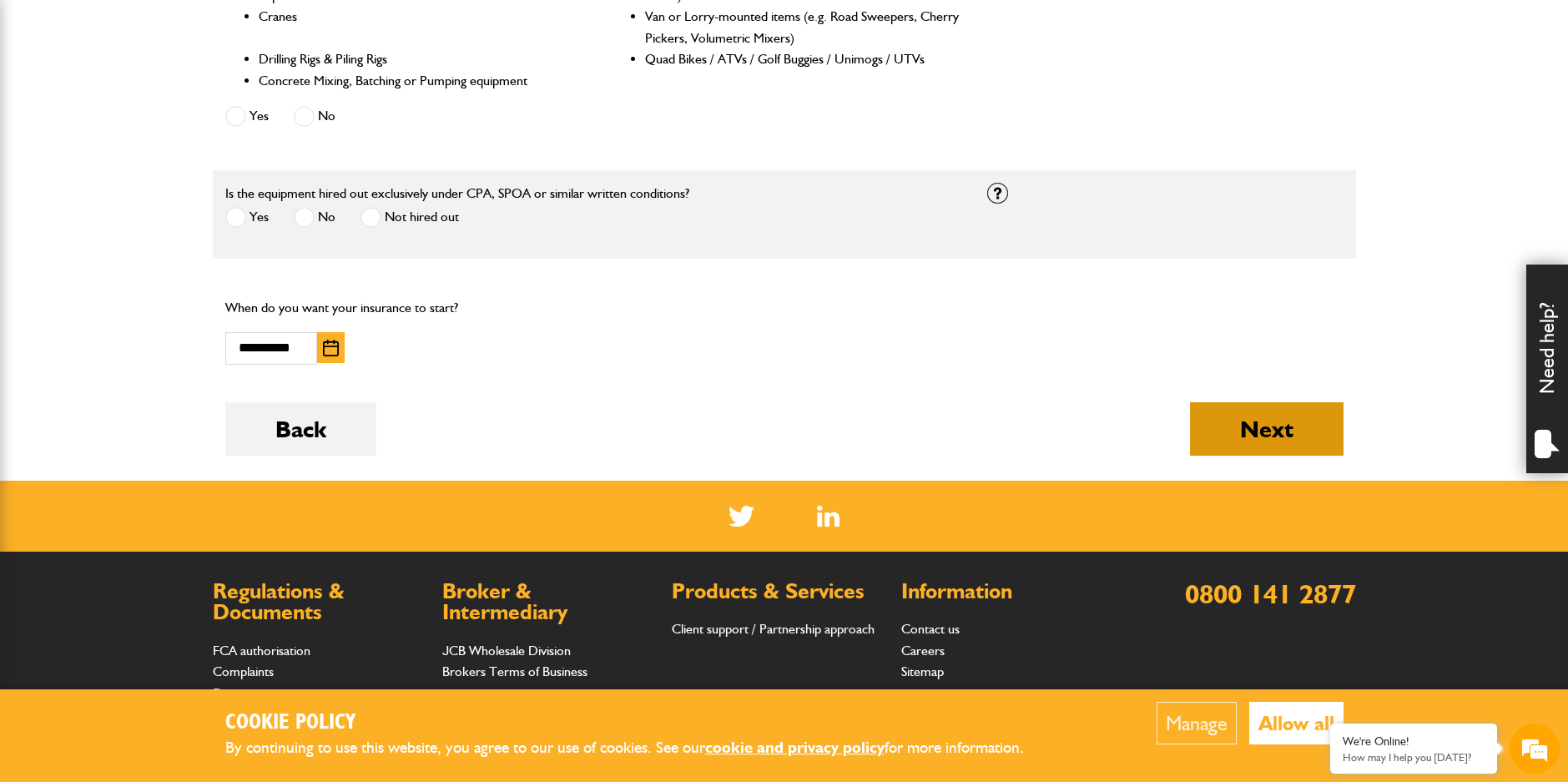
click at [1269, 451] on button "Next" at bounding box center [1267, 429] width 154 height 54
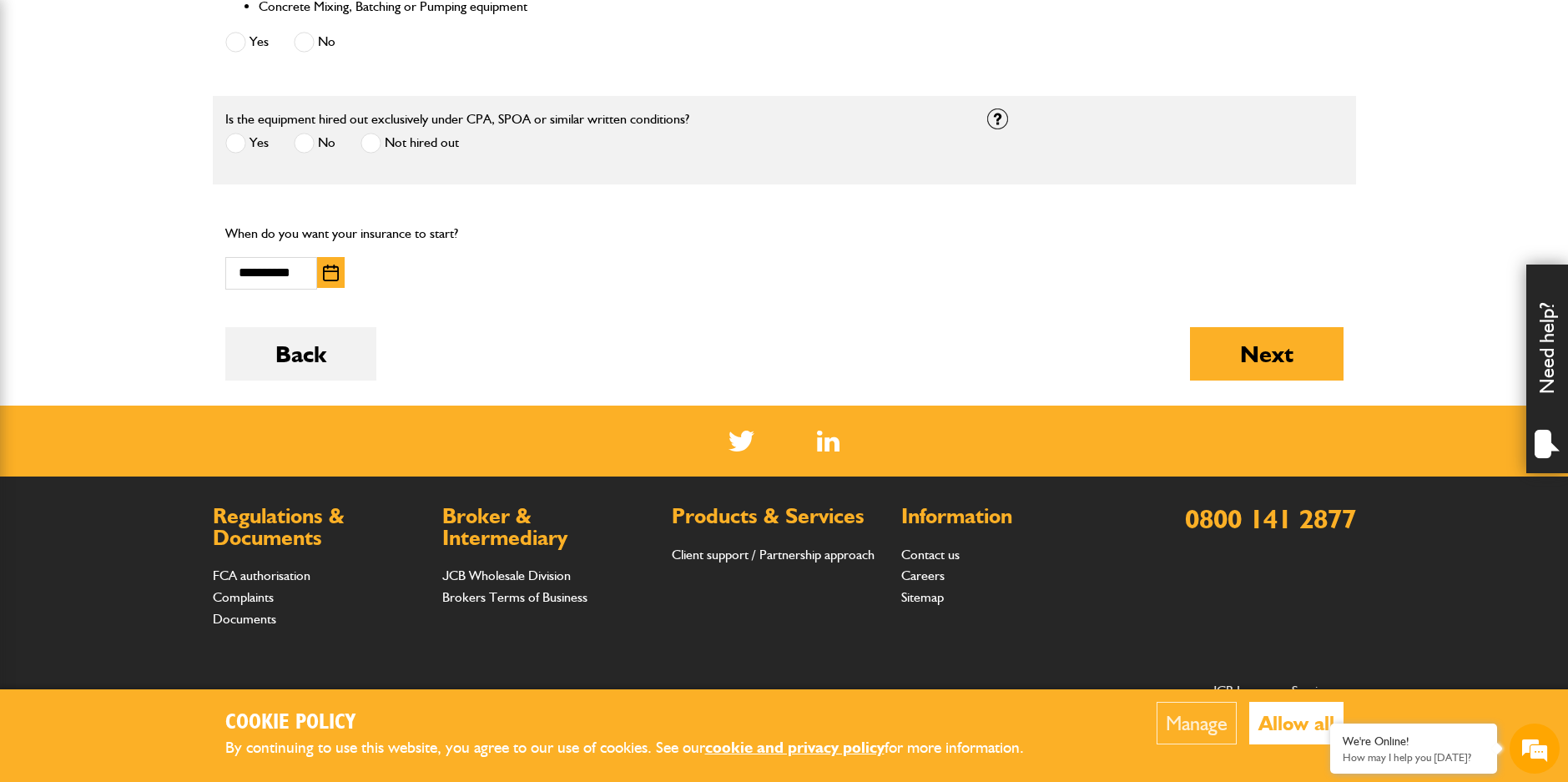
scroll to position [1085, 0]
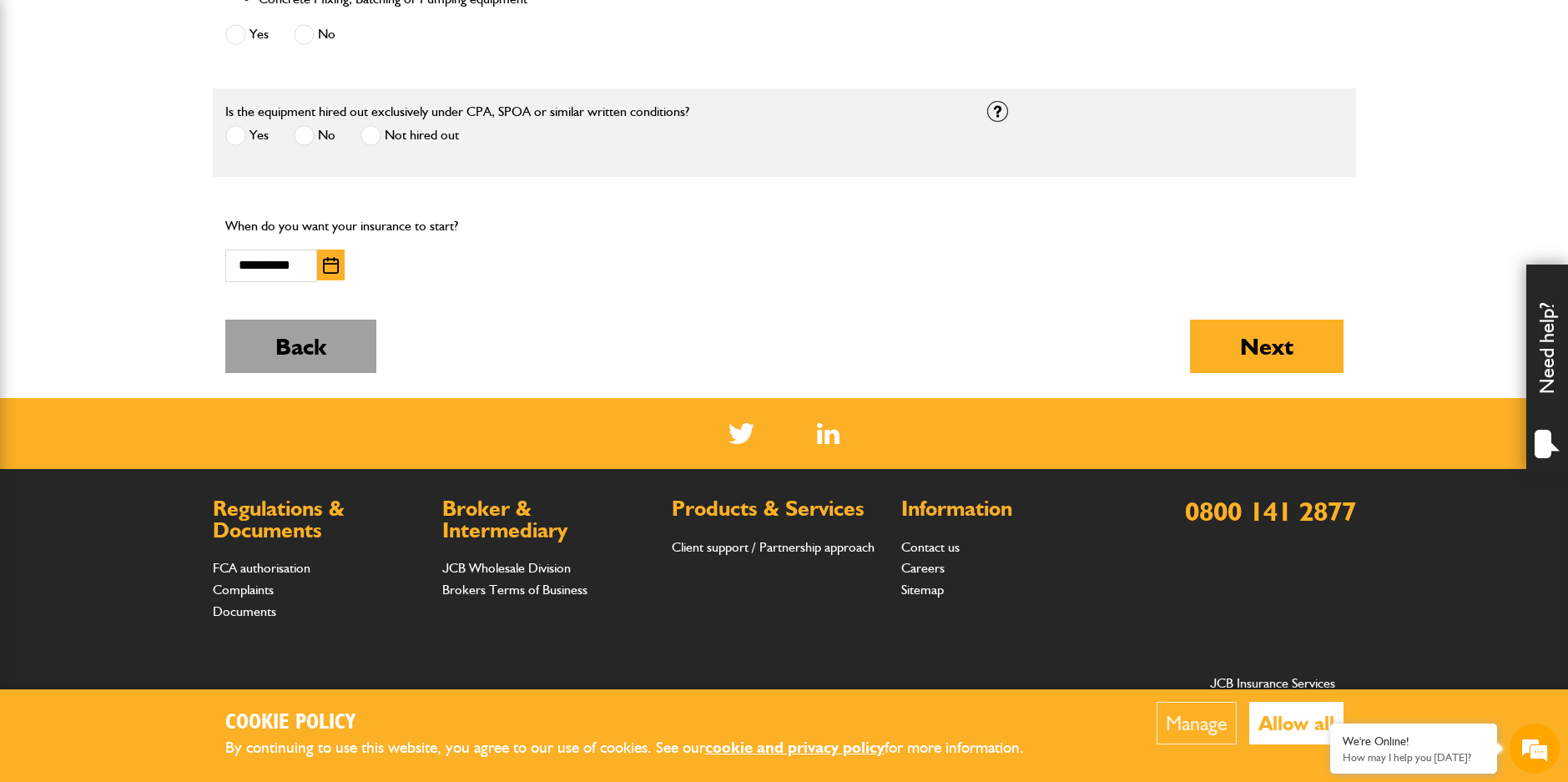
click at [290, 353] on button "Back" at bounding box center [300, 346] width 151 height 54
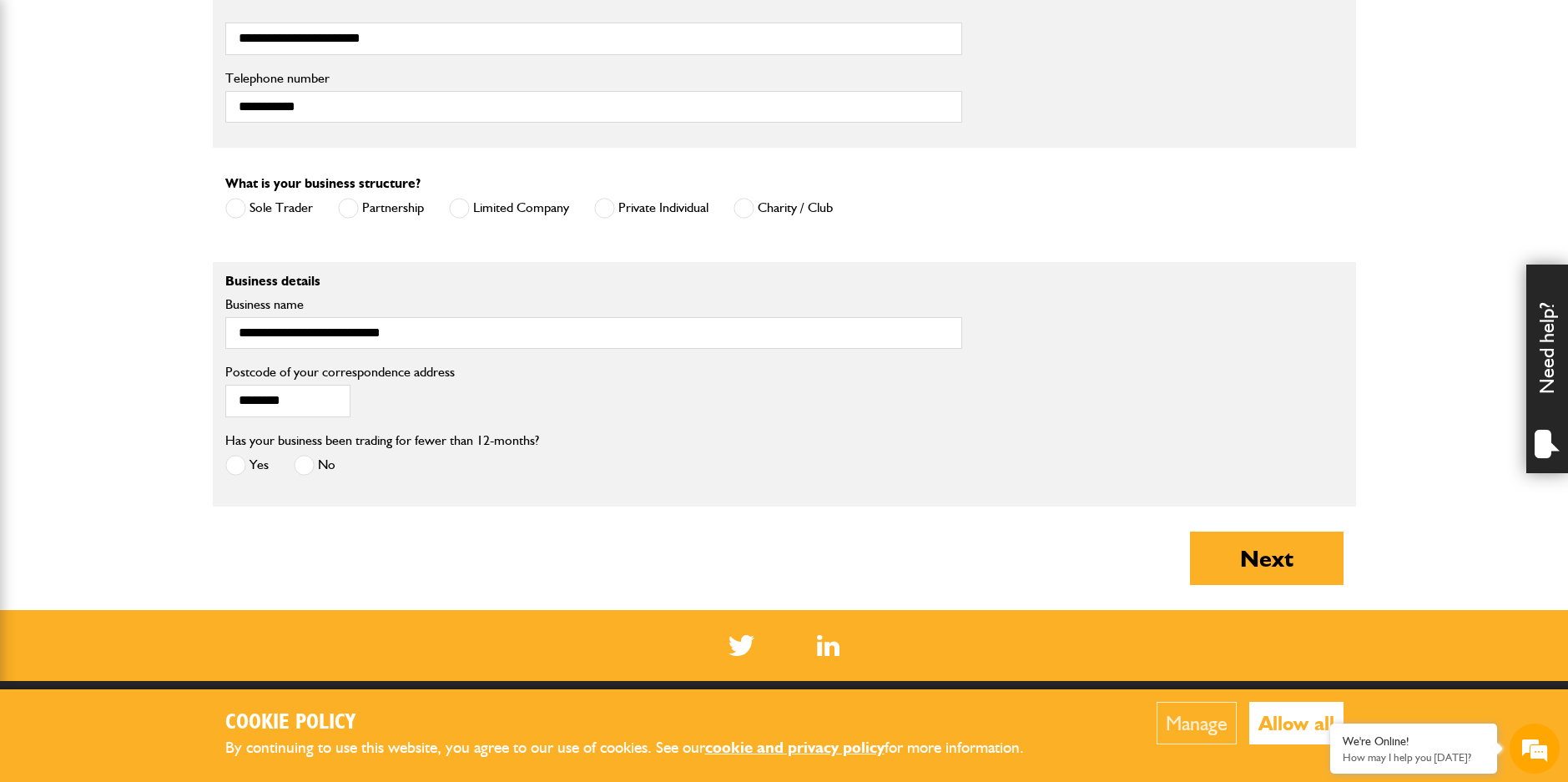
scroll to position [1252, 0]
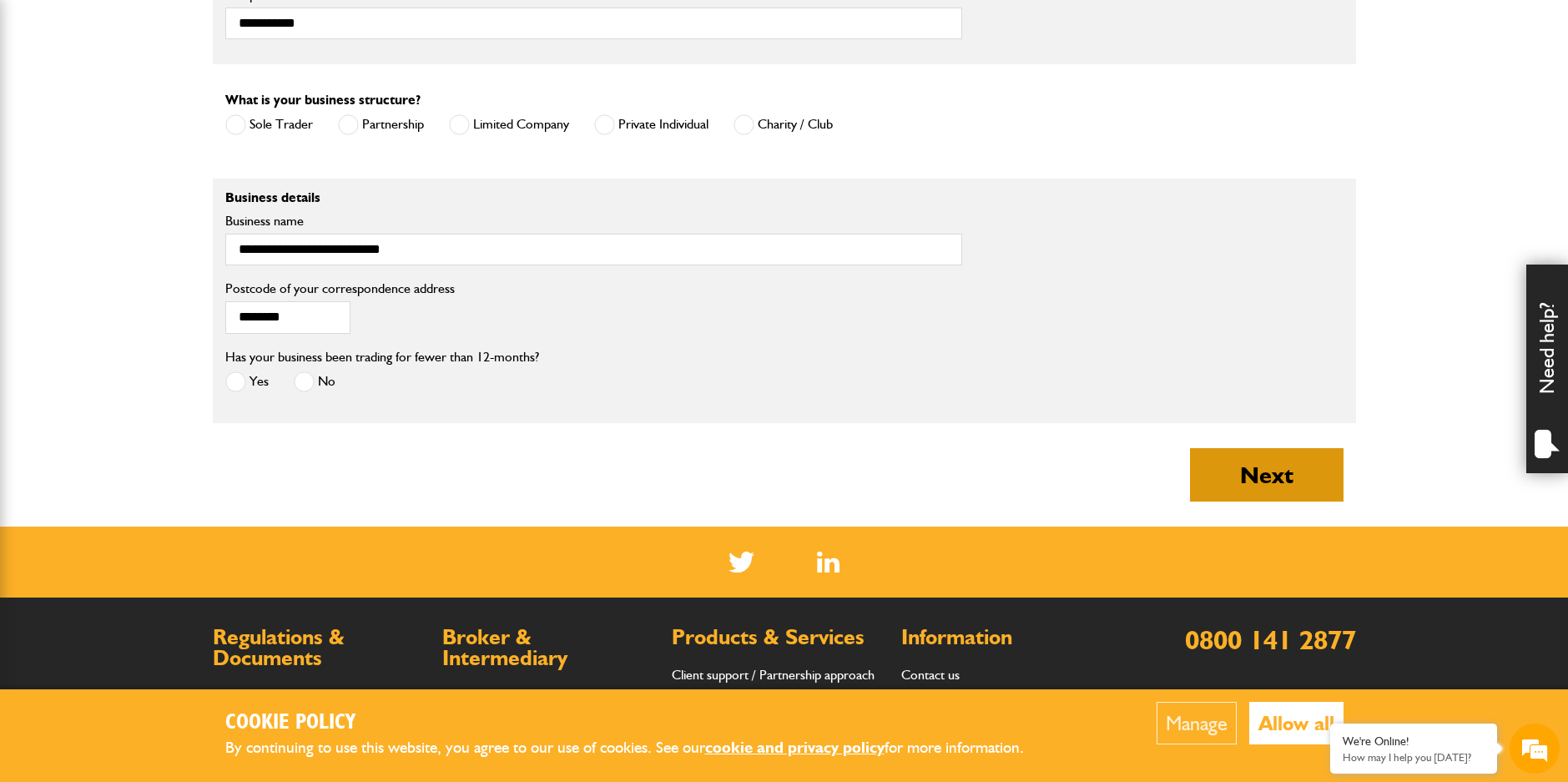
click at [1330, 497] on button "Next" at bounding box center [1267, 475] width 154 height 54
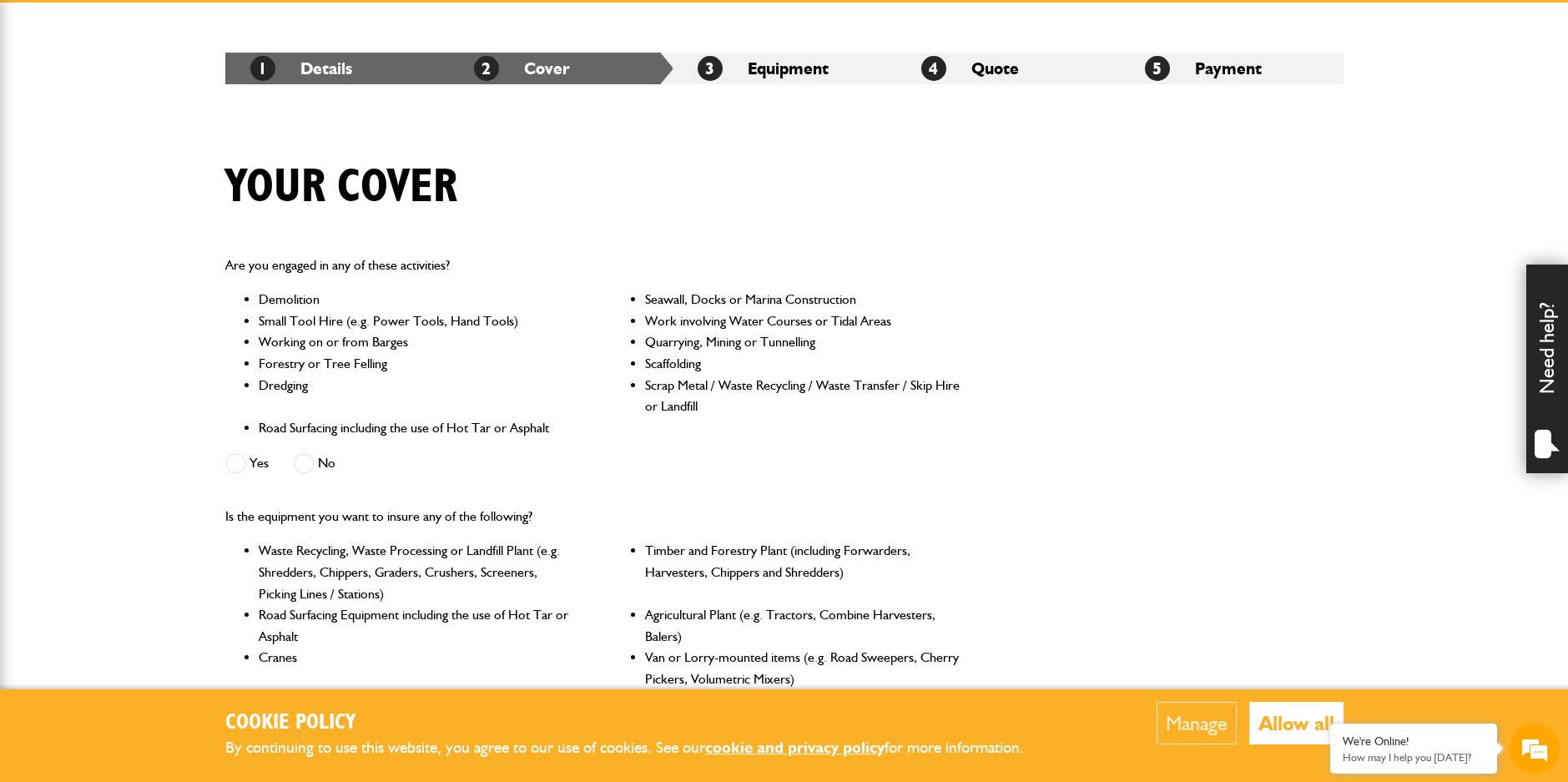
scroll to position [334, 0]
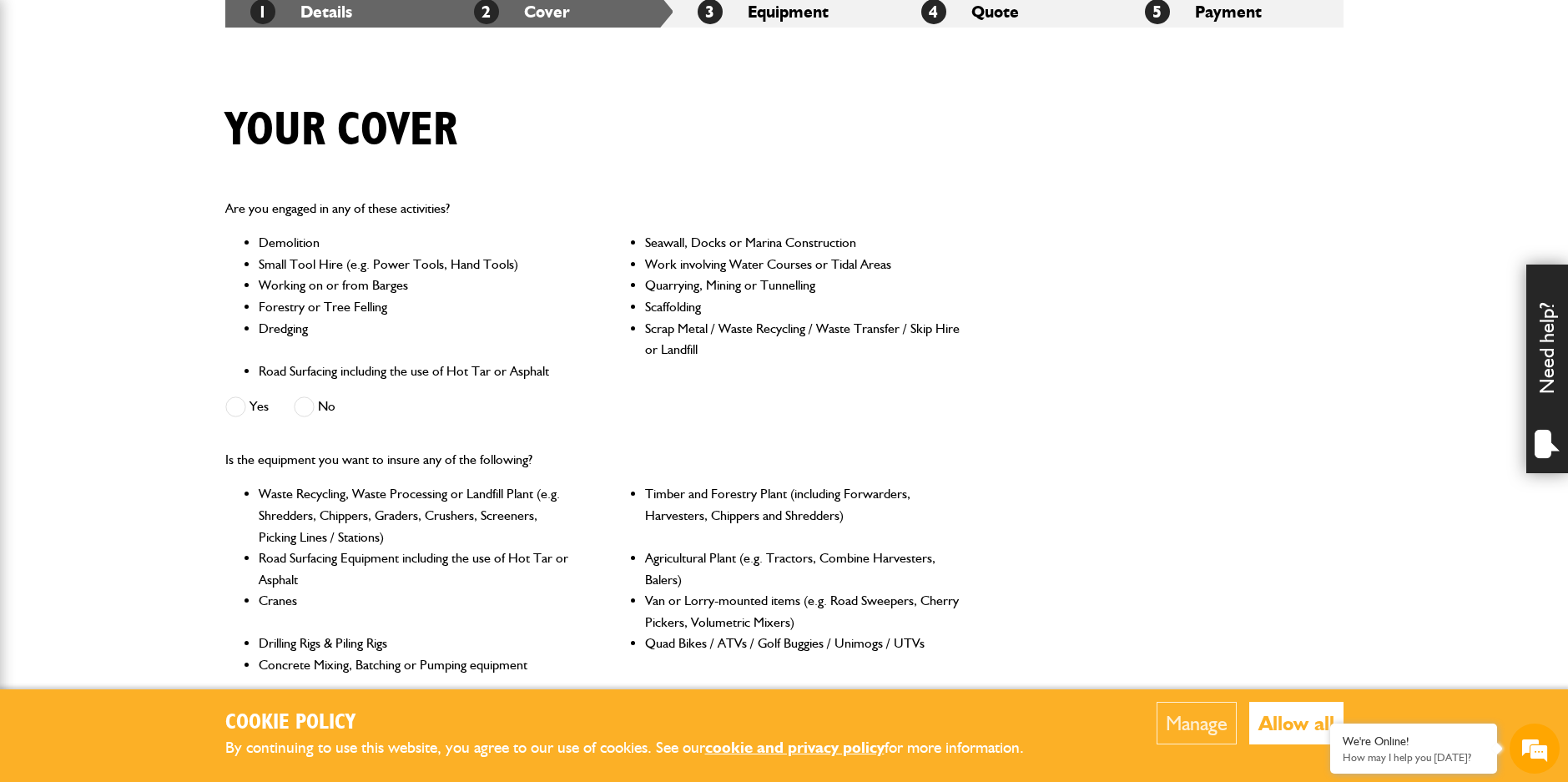
click at [308, 407] on span at bounding box center [304, 407] width 21 height 21
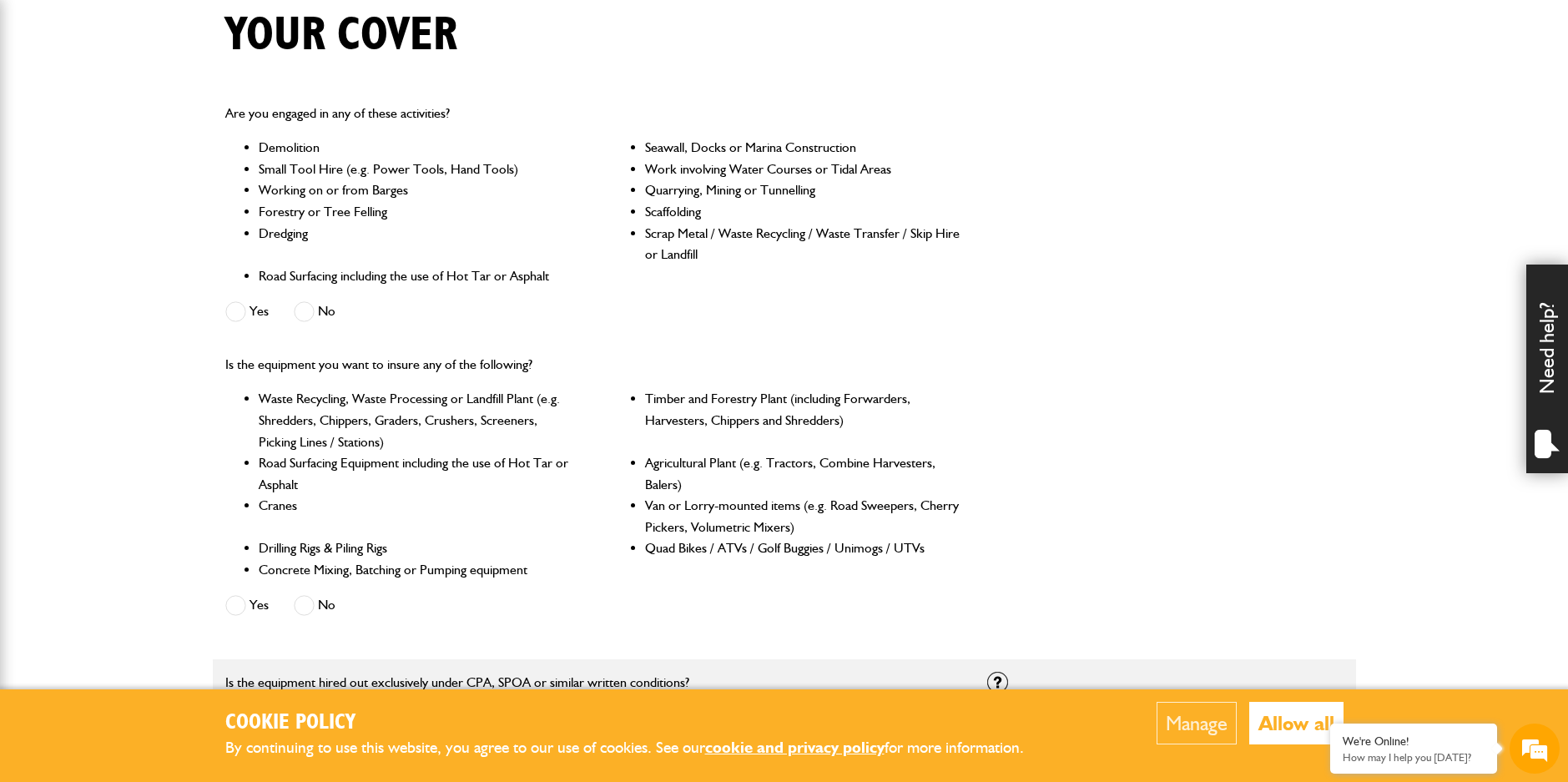
scroll to position [668, 0]
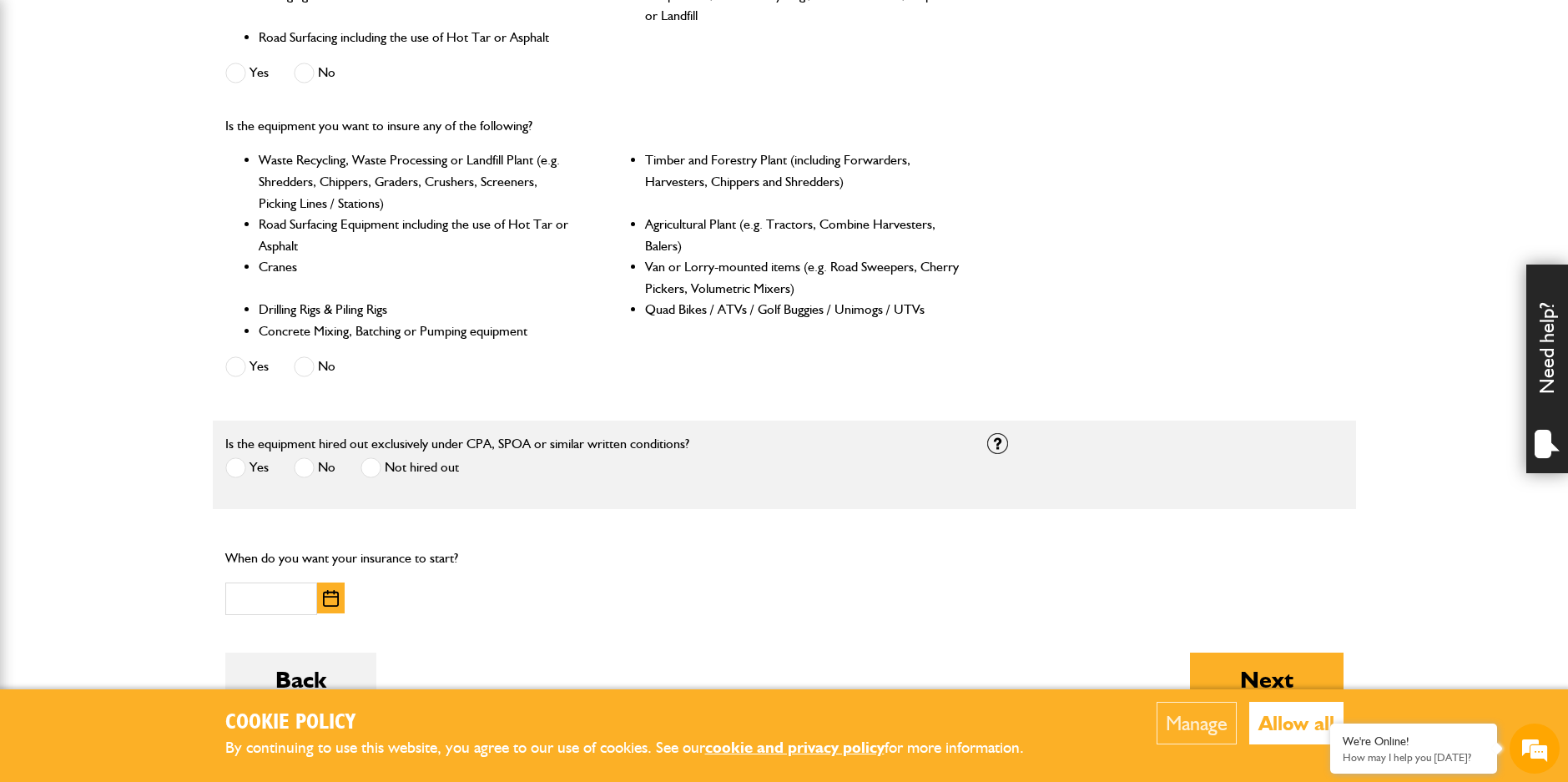
click at [303, 373] on span at bounding box center [304, 367] width 21 height 21
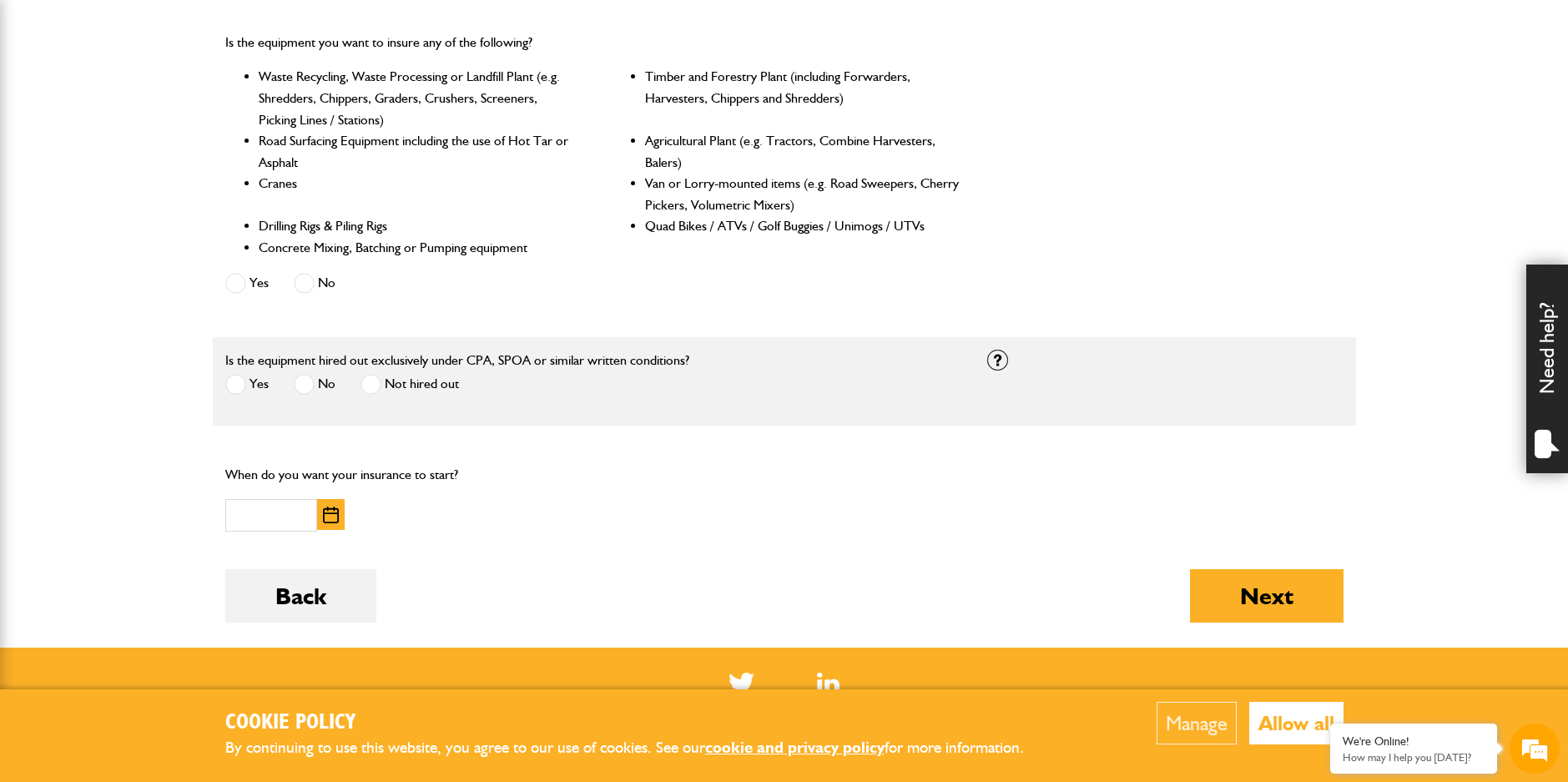
click at [238, 393] on span at bounding box center [235, 384] width 21 height 21
click at [335, 523] on img "button" at bounding box center [331, 515] width 16 height 17
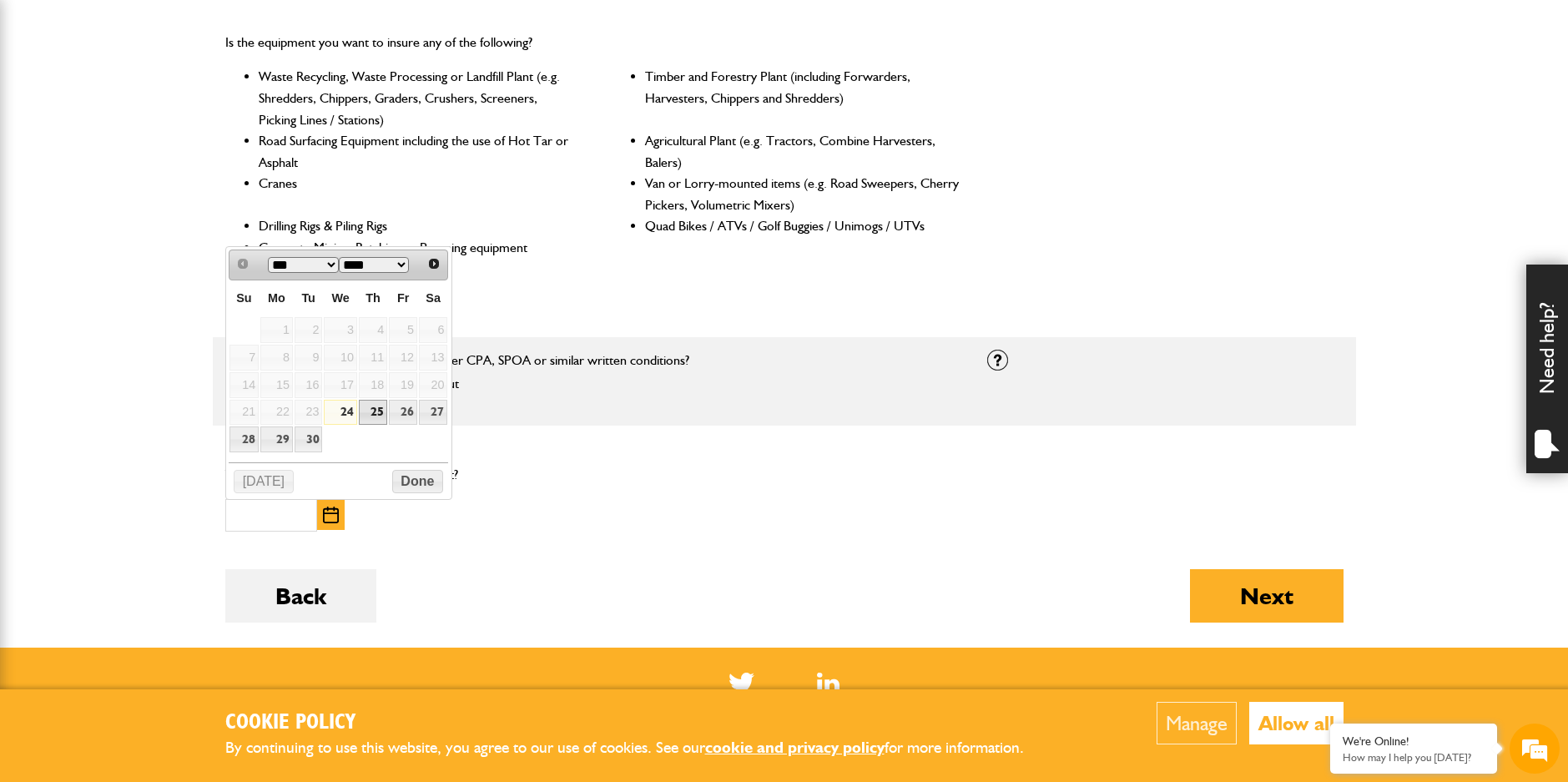
drag, startPoint x: 371, startPoint y: 415, endPoint x: 539, endPoint y: 445, distance: 170.7
click at [372, 415] on link "25" at bounding box center [373, 412] width 28 height 25
type input "**********"
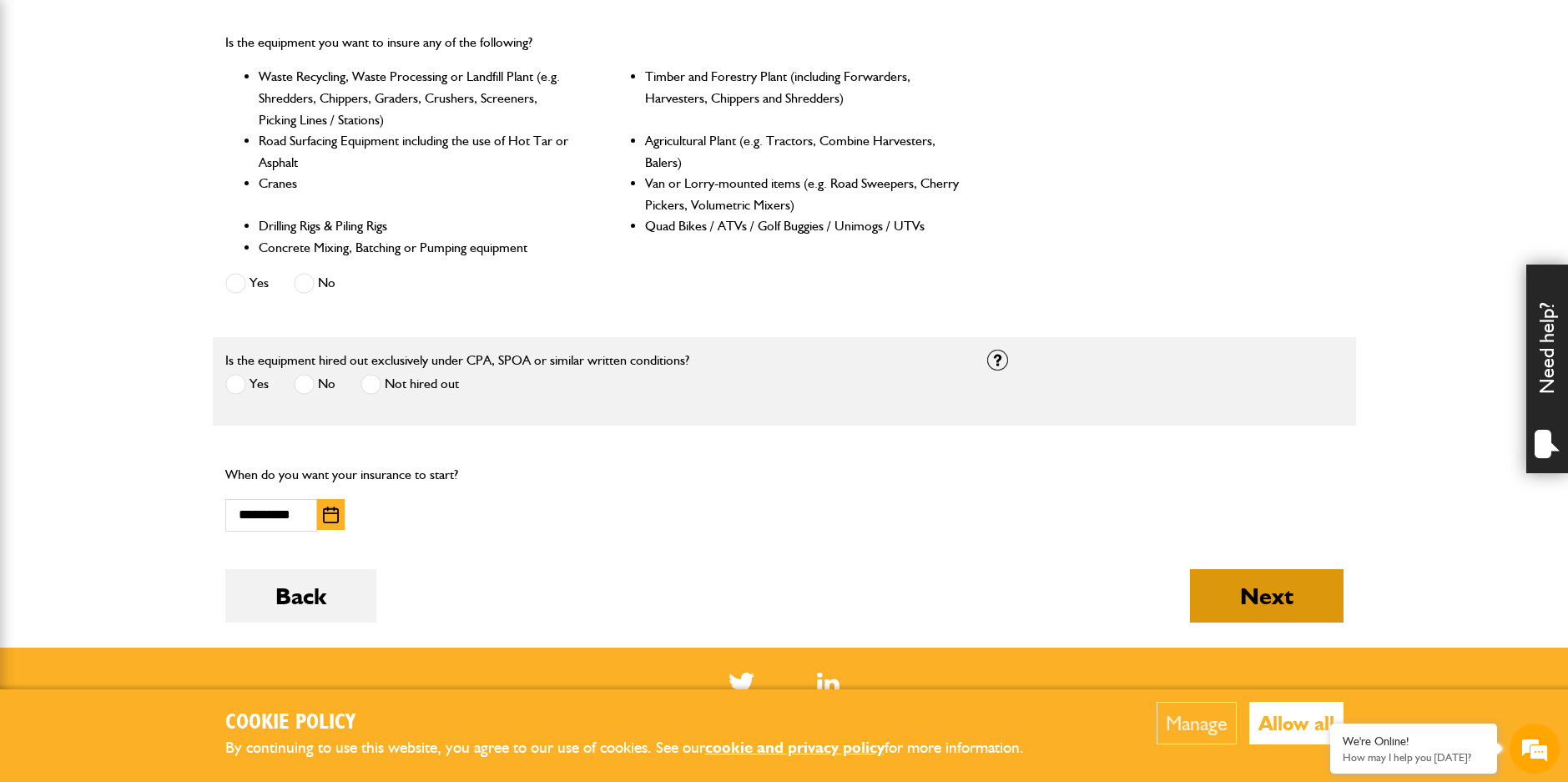
click at [1225, 598] on button "Next" at bounding box center [1267, 595] width 154 height 54
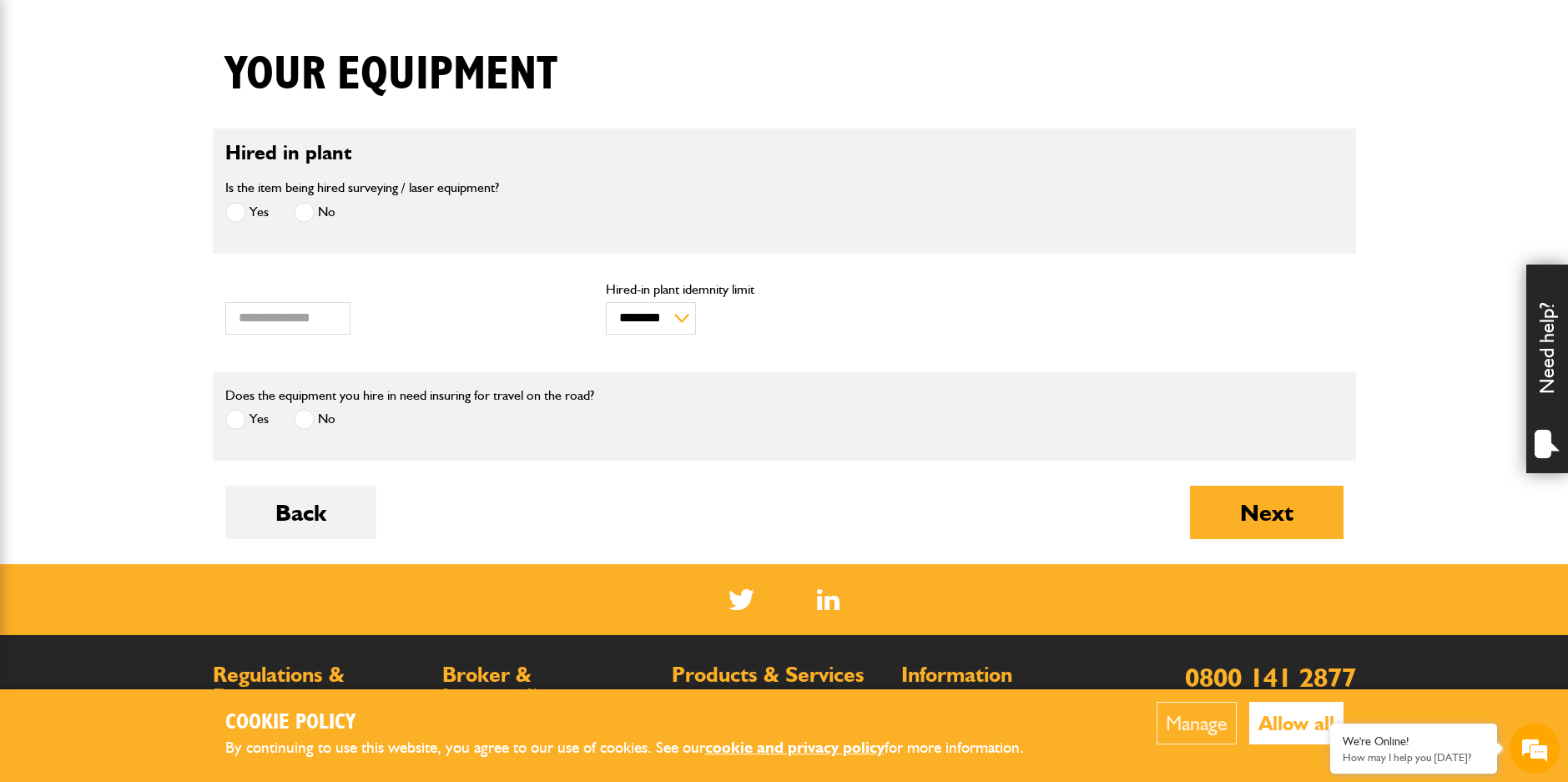
scroll to position [417, 0]
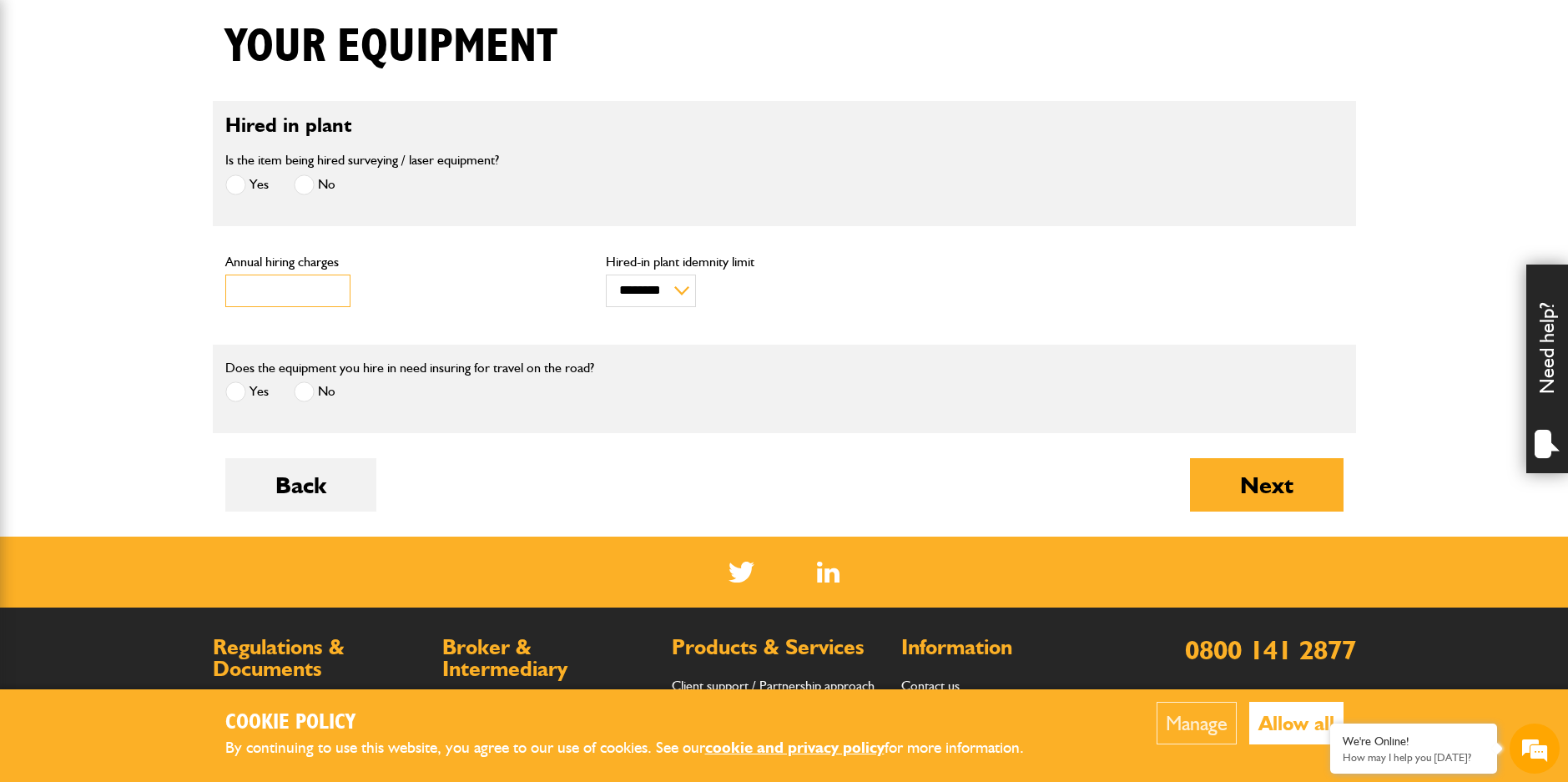
drag, startPoint x: 289, startPoint y: 299, endPoint x: 97, endPoint y: 299, distance: 192.0
click at [99, 299] on body "Cookie Policy By continuing to use this website, you agree to our use of cookie…" at bounding box center [784, 297] width 1568 height 1429
type input "****"
click at [436, 278] on div "**** Annual hiring charges" at bounding box center [403, 281] width 356 height 52
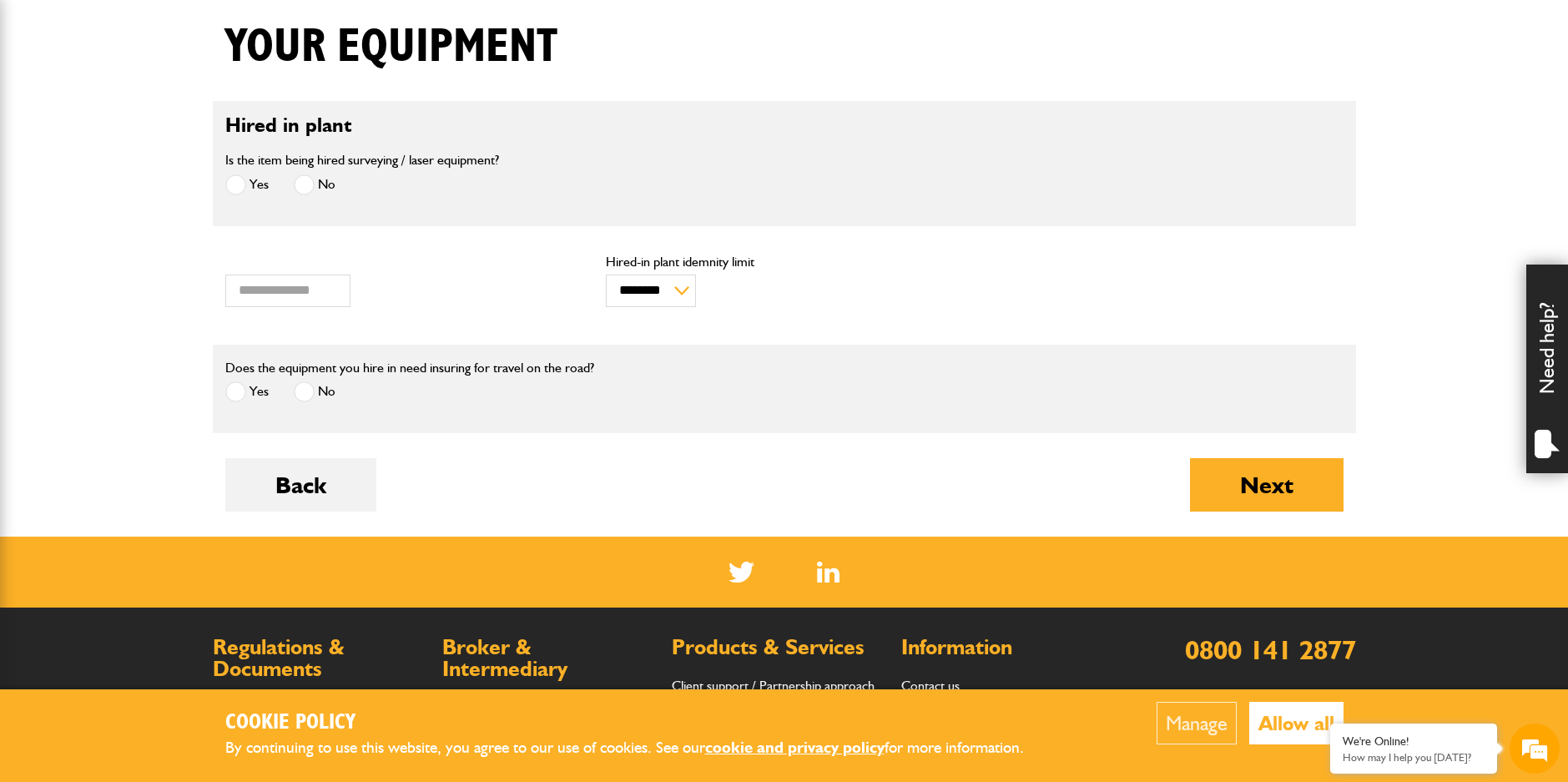
scroll to position [501, 0]
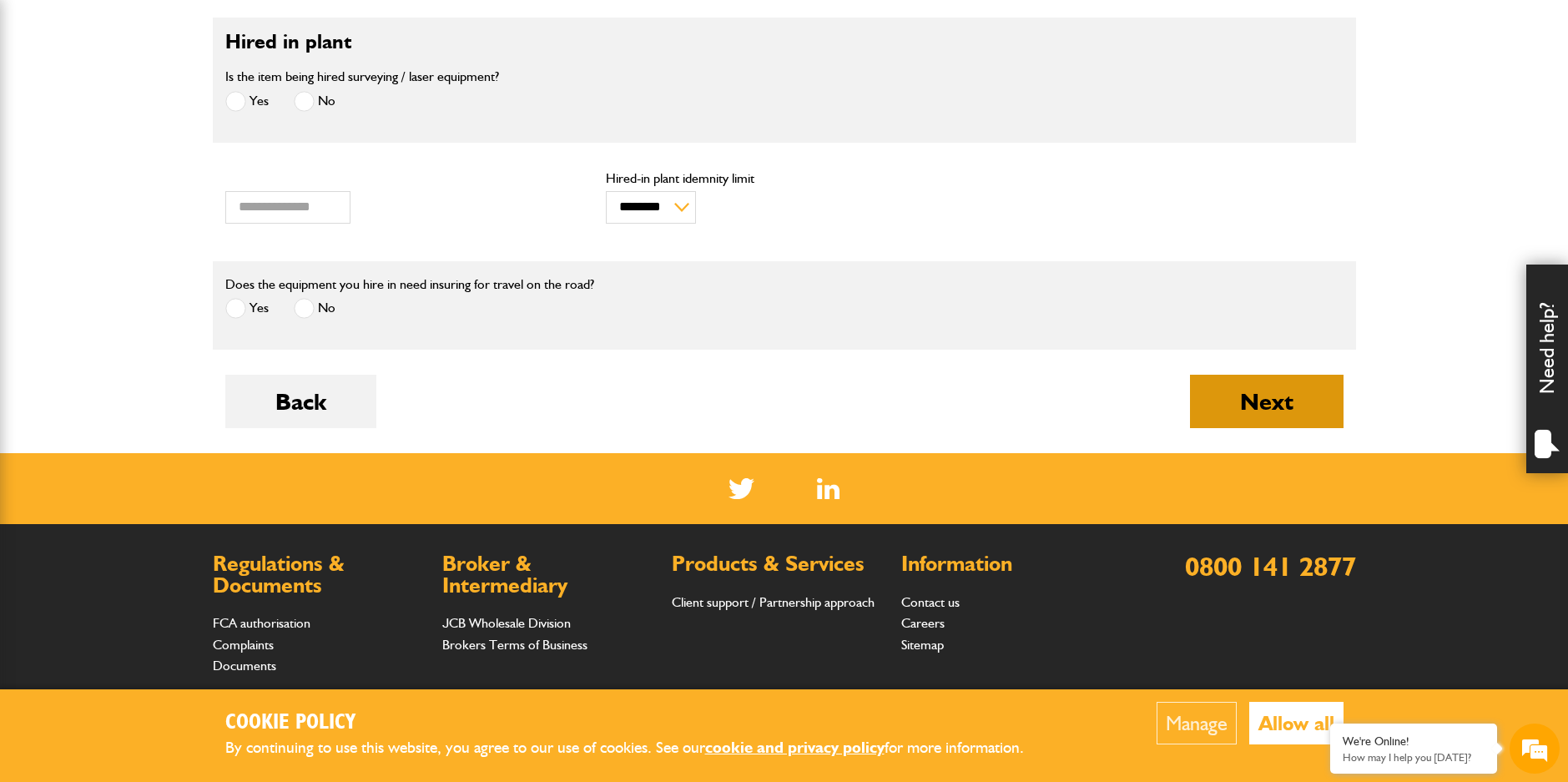
click at [1308, 412] on button "Next" at bounding box center [1267, 401] width 154 height 54
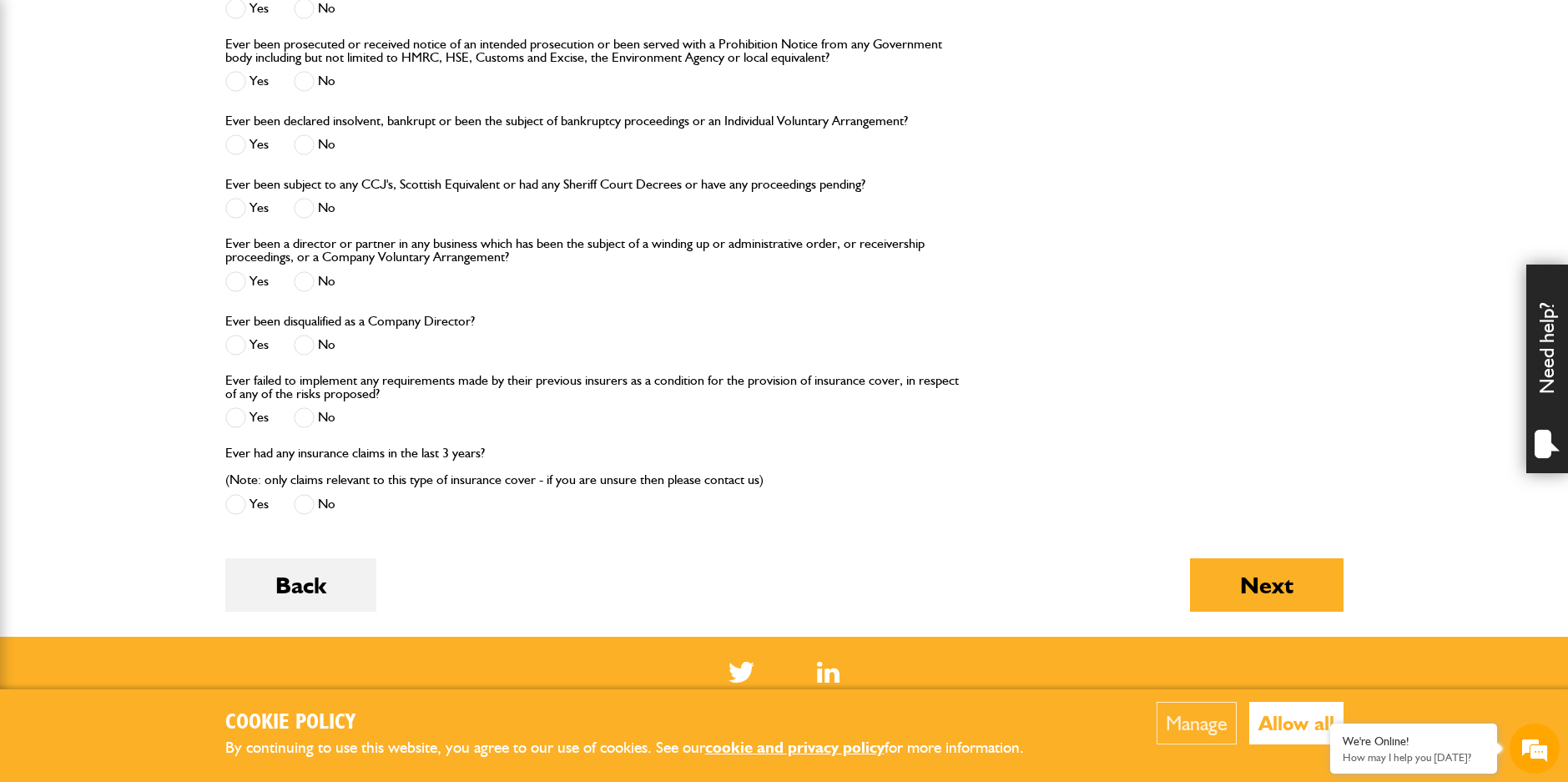
scroll to position [1920, 0]
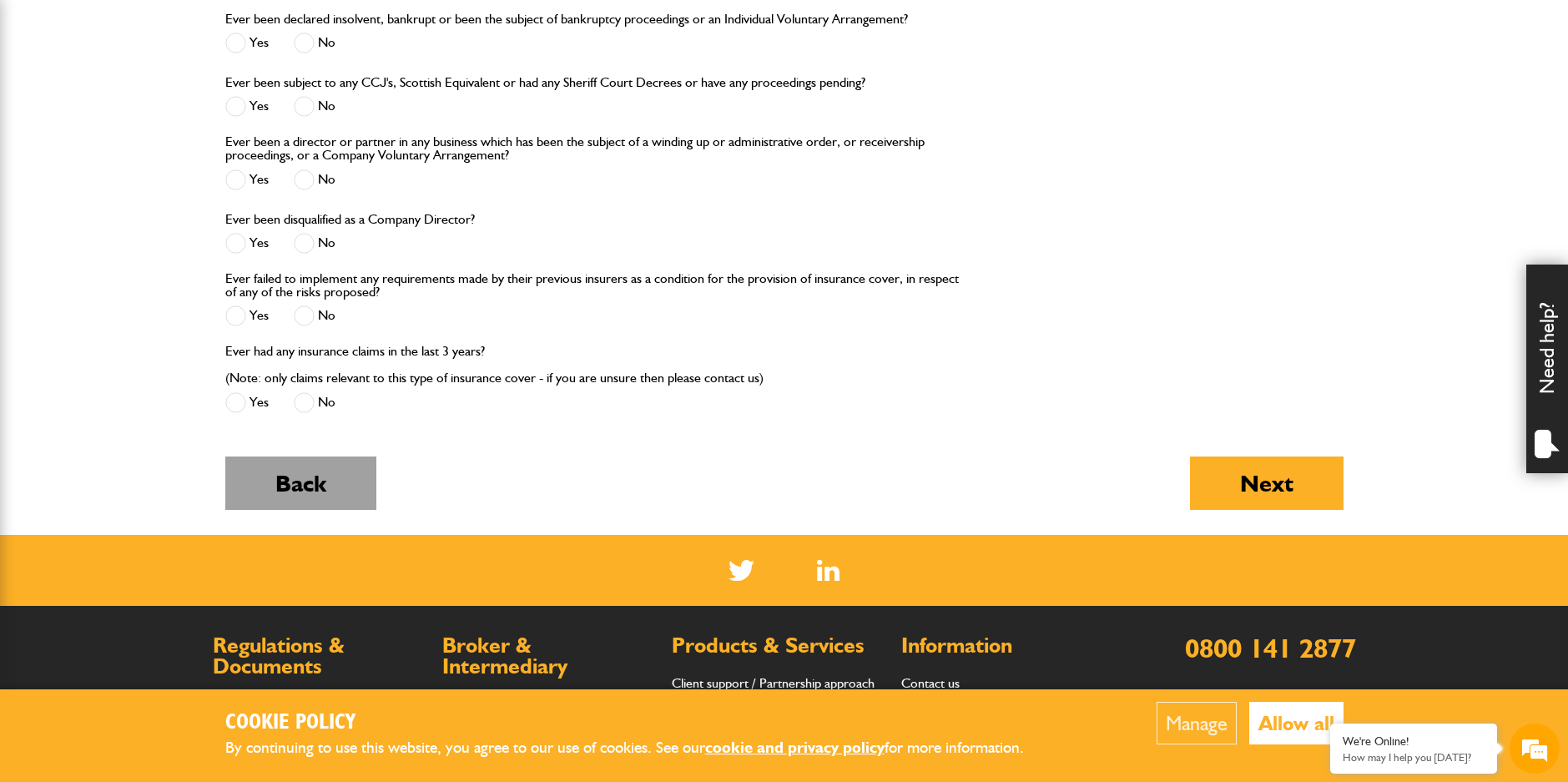
click at [293, 476] on button "Back" at bounding box center [300, 483] width 151 height 54
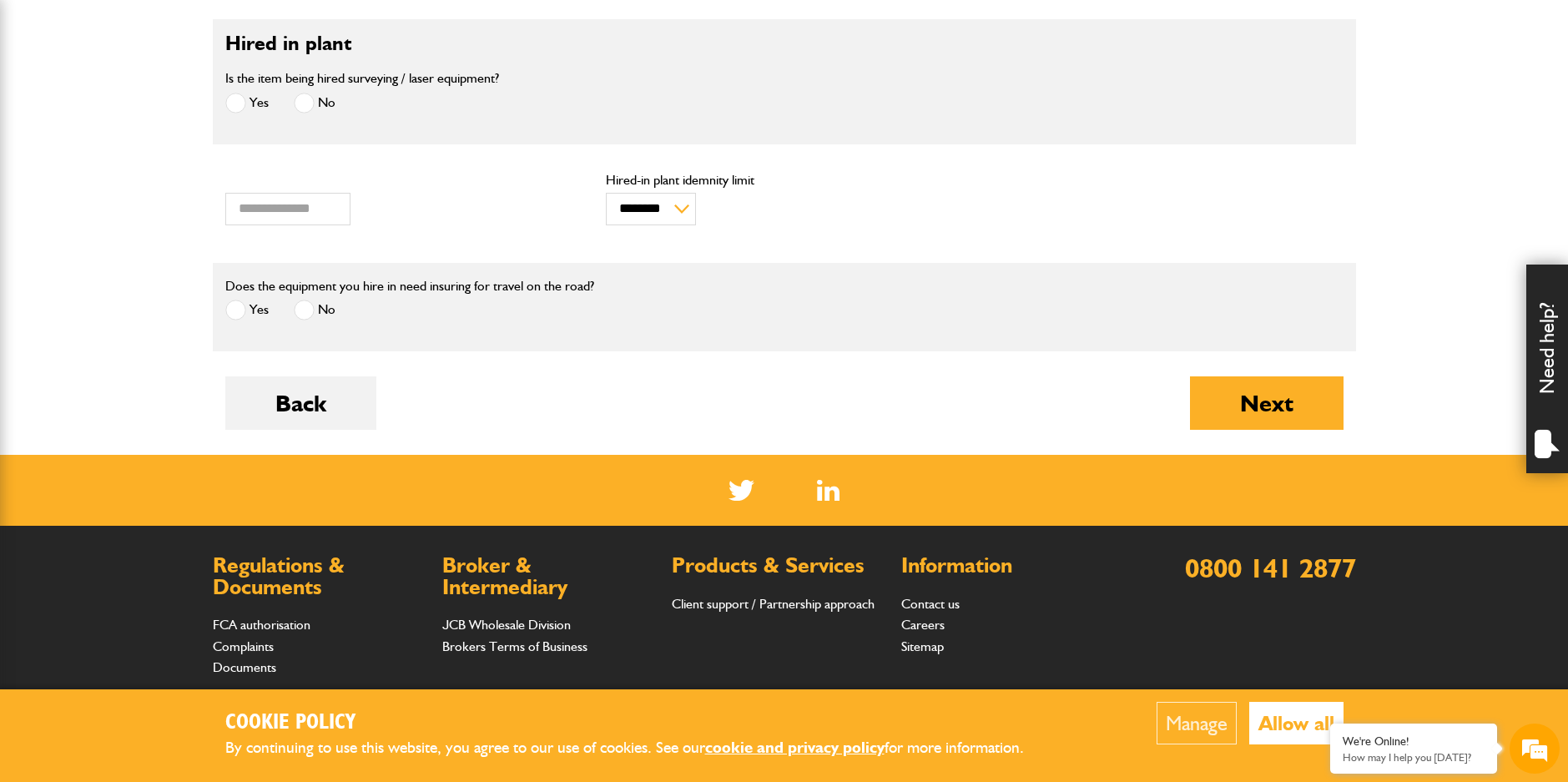
scroll to position [501, 0]
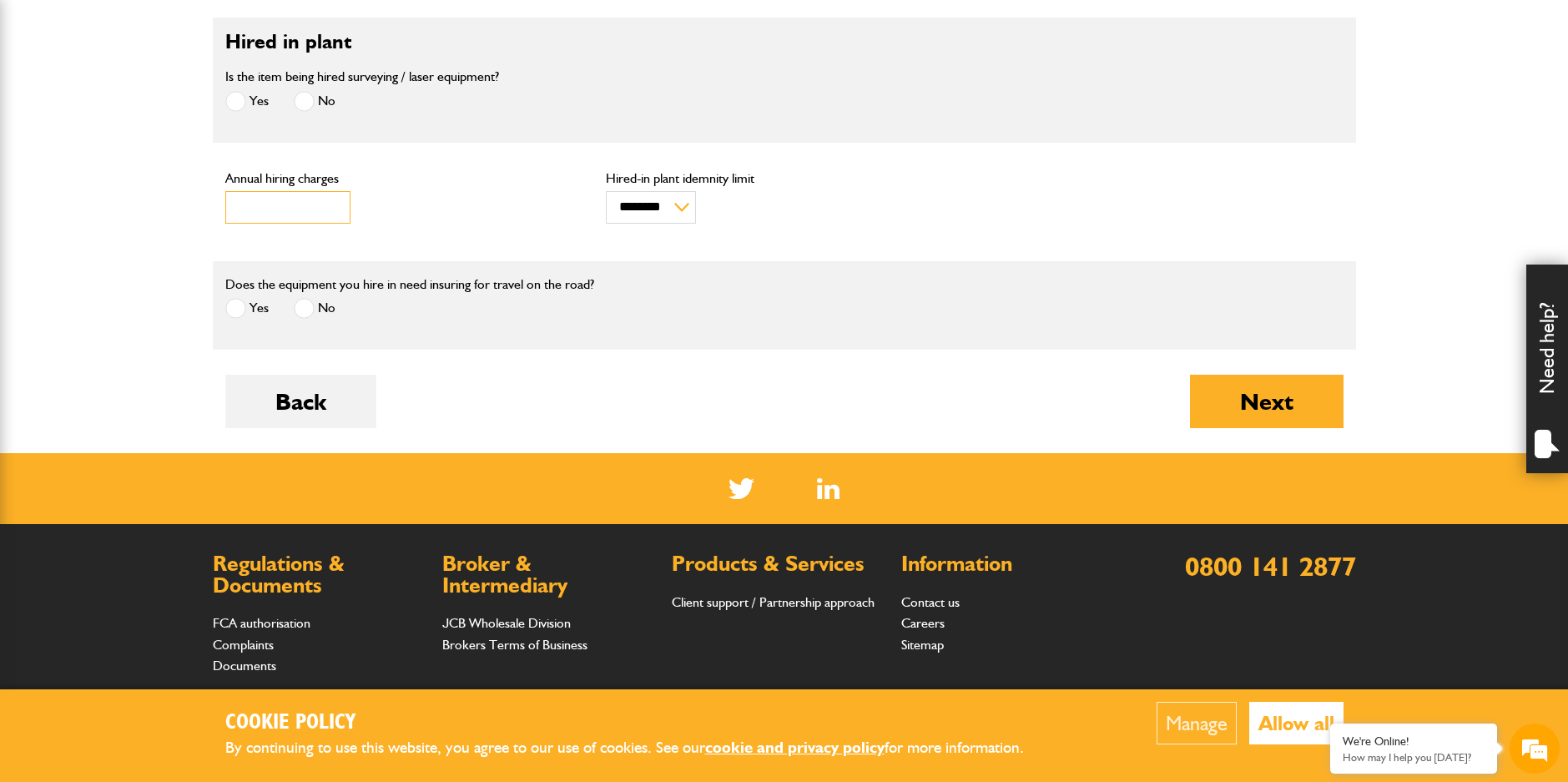
drag, startPoint x: 273, startPoint y: 203, endPoint x: 162, endPoint y: 193, distance: 111.4
click at [168, 195] on body "Cookie Policy By continuing to use this website, you agree to our use of cookie…" at bounding box center [784, 213] width 1568 height 1429
type input "****"
click at [429, 226] on div "**** Annual hiring charges" at bounding box center [403, 202] width 381 height 69
click at [1261, 386] on button "Next" at bounding box center [1267, 401] width 154 height 54
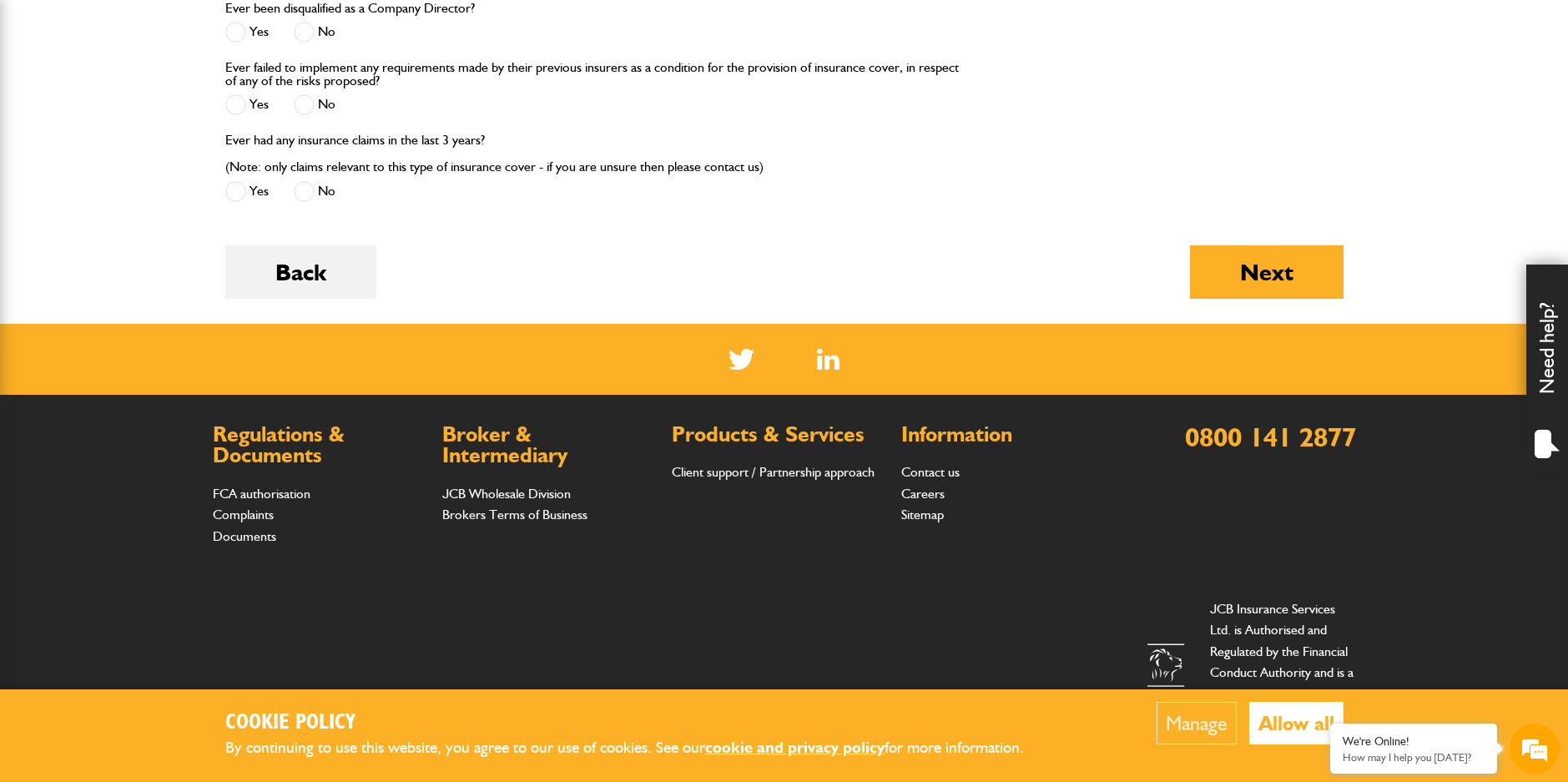
scroll to position [2153, 0]
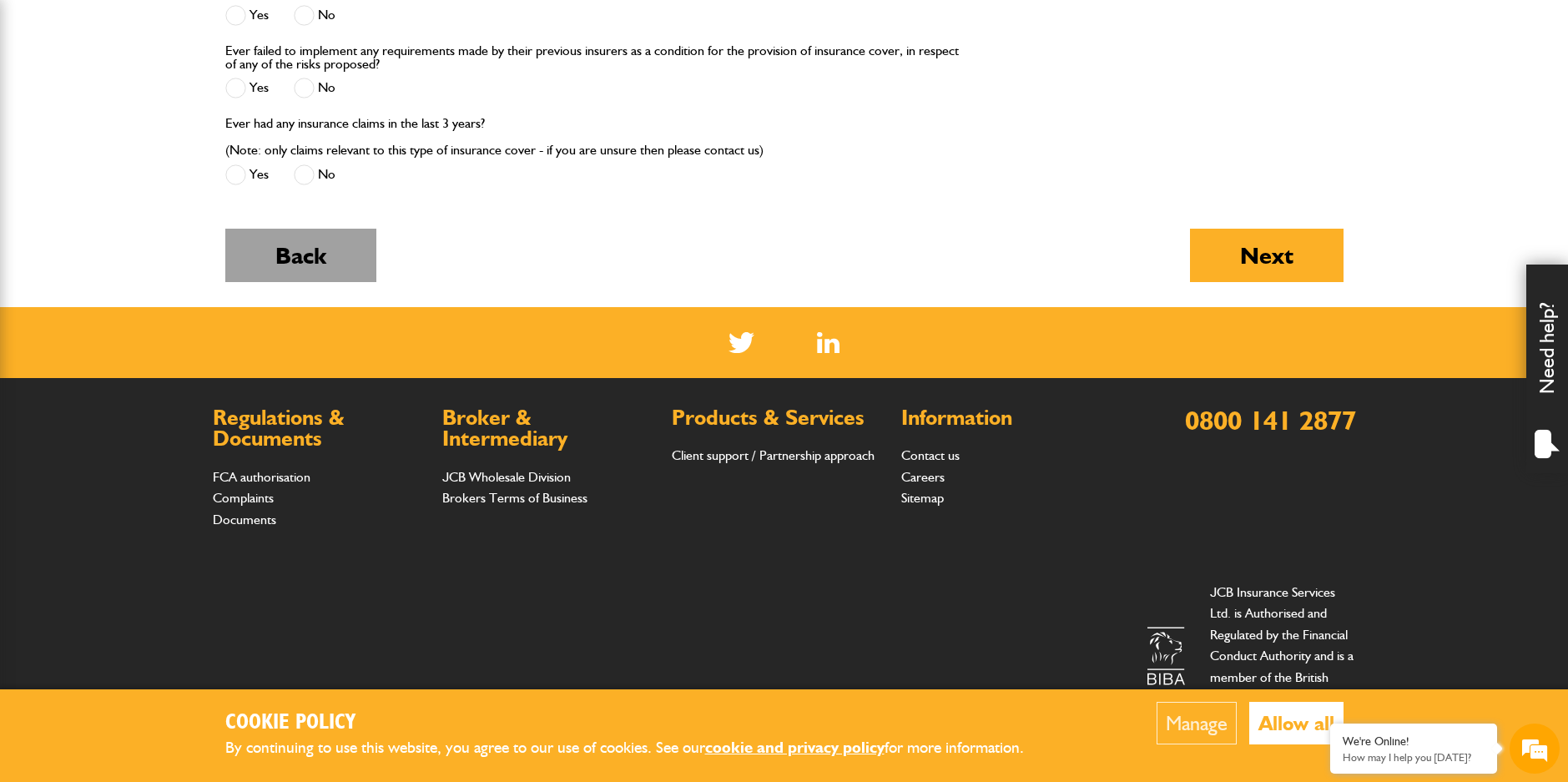
click at [297, 266] on button "Back" at bounding box center [300, 255] width 151 height 54
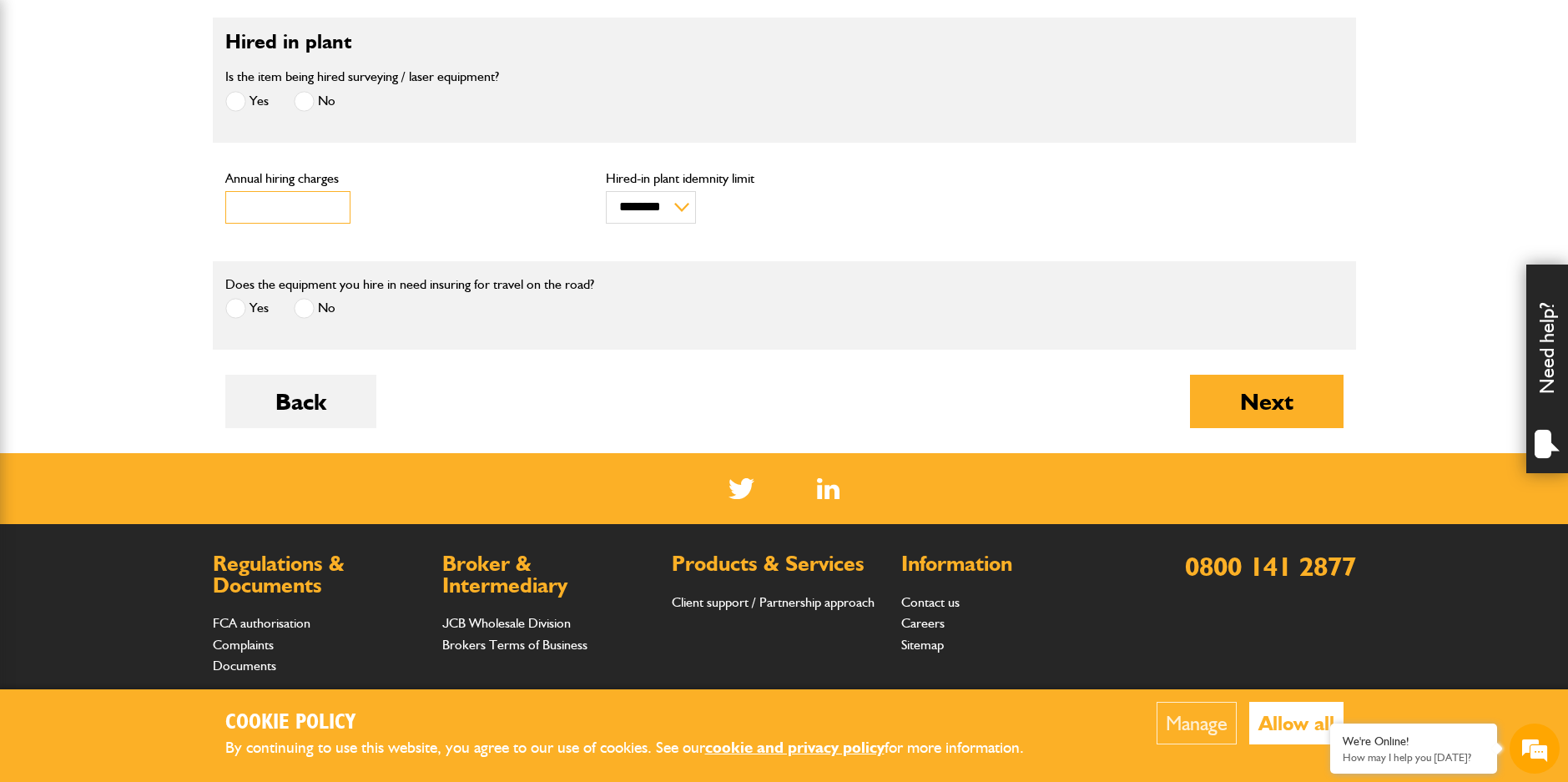
drag, startPoint x: 285, startPoint y: 194, endPoint x: -19, endPoint y: 160, distance: 305.9
click at [0, 160] on html "Cookie Policy By continuing to use this website, you agree to our use of cookie…" at bounding box center [784, 213] width 1568 height 1429
type input "****"
click at [1295, 434] on div "Next" at bounding box center [1267, 414] width 154 height 78
click at [1294, 391] on button "Next" at bounding box center [1267, 401] width 154 height 54
